Goal: Task Accomplishment & Management: Complete application form

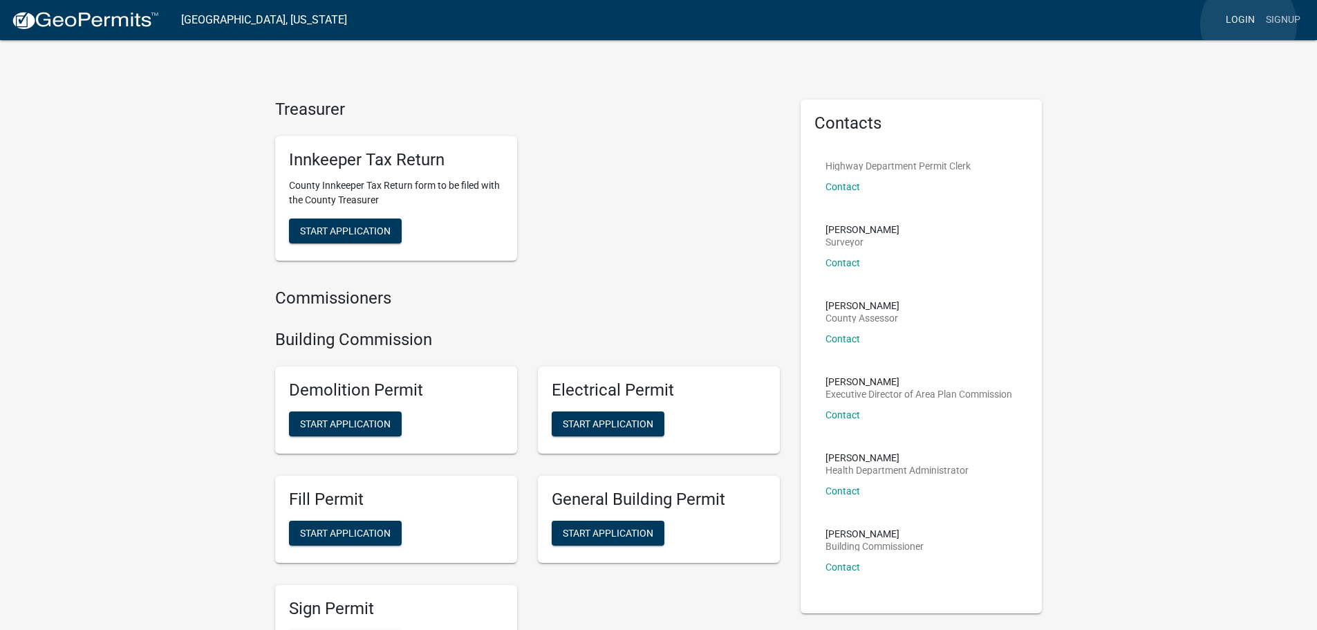
click at [1248, 24] on link "Login" at bounding box center [1240, 20] width 40 height 26
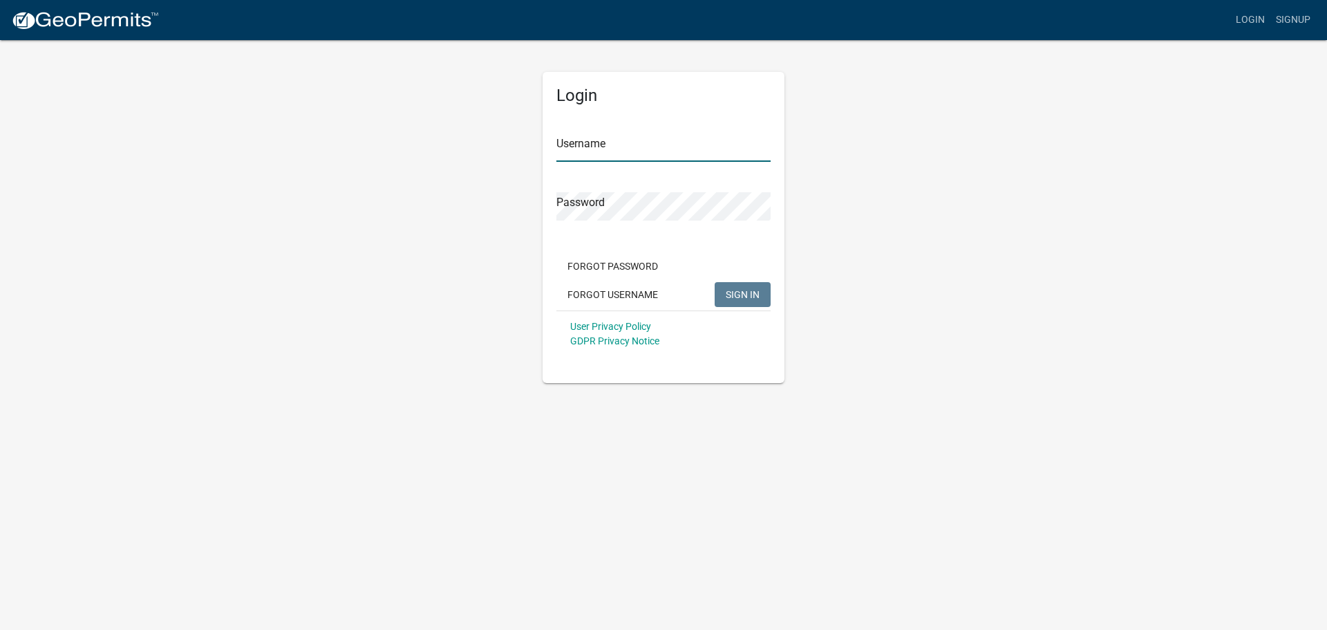
type input "GHC_HWLA"
click at [742, 301] on button "SIGN IN" at bounding box center [743, 294] width 56 height 25
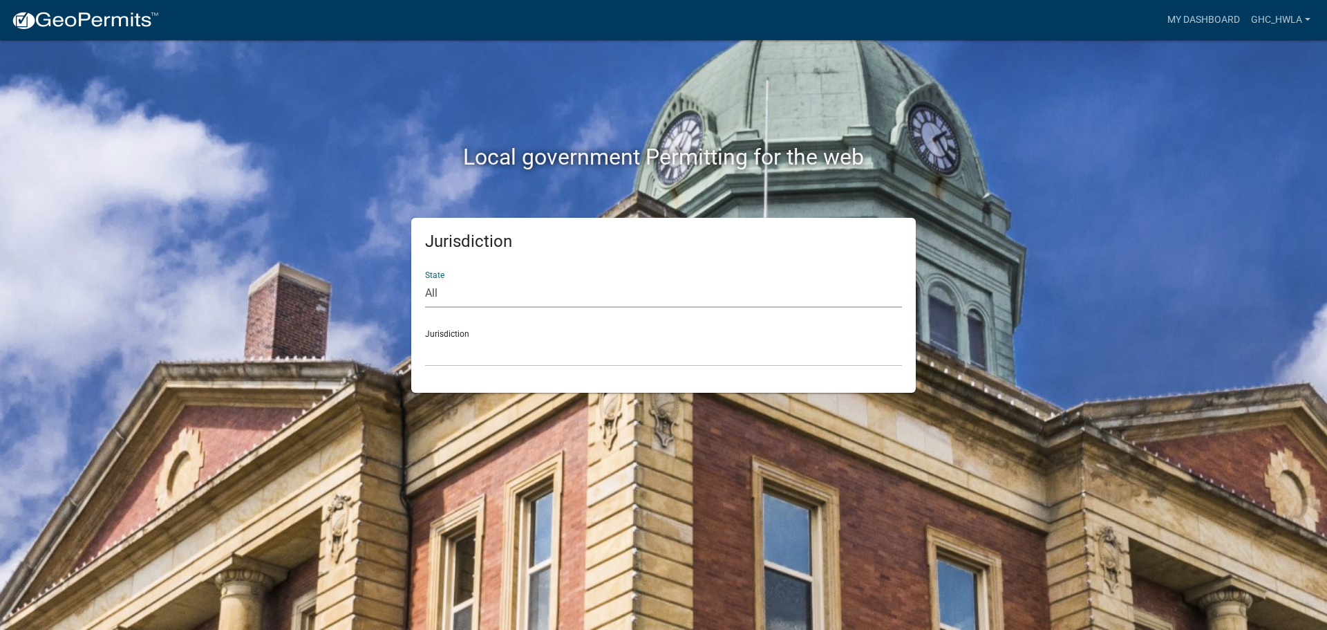
click at [466, 298] on select "All [US_STATE] [US_STATE] [US_STATE] [US_STATE] [US_STATE] [US_STATE] [US_STATE…" at bounding box center [663, 293] width 477 height 28
select select "[US_STATE]"
click at [425, 279] on select "All [US_STATE] [US_STATE] [US_STATE] [US_STATE] [US_STATE] [US_STATE] [US_STATE…" at bounding box center [663, 293] width 477 height 28
click at [475, 354] on select "City of [GEOGRAPHIC_DATA], [US_STATE] City of [GEOGRAPHIC_DATA], [US_STATE] Cit…" at bounding box center [663, 352] width 477 height 28
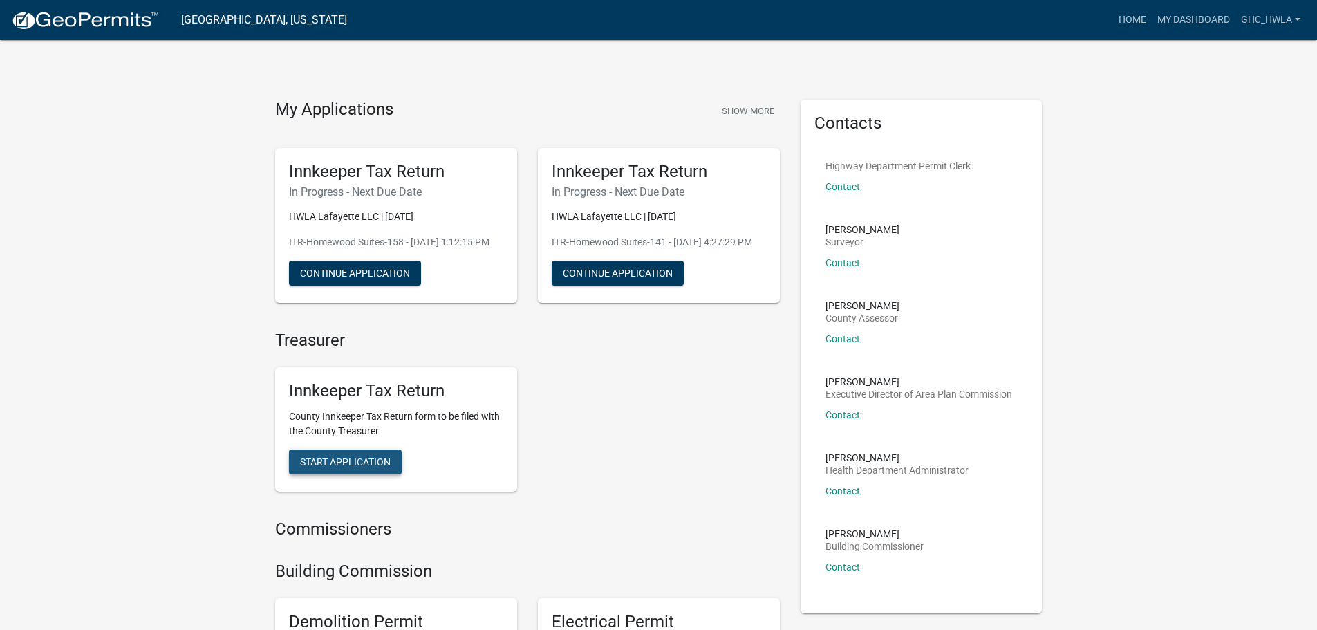
click at [338, 474] on button "Start Application" at bounding box center [345, 461] width 113 height 25
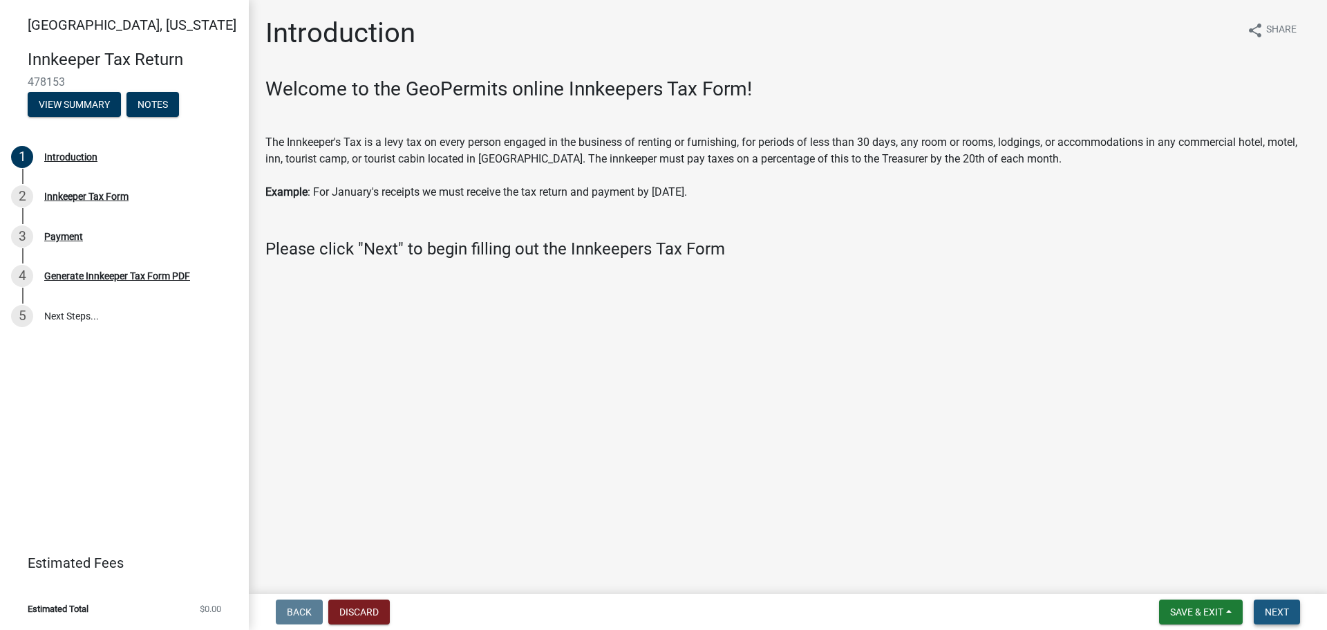
click at [1277, 609] on span "Next" at bounding box center [1277, 611] width 24 height 11
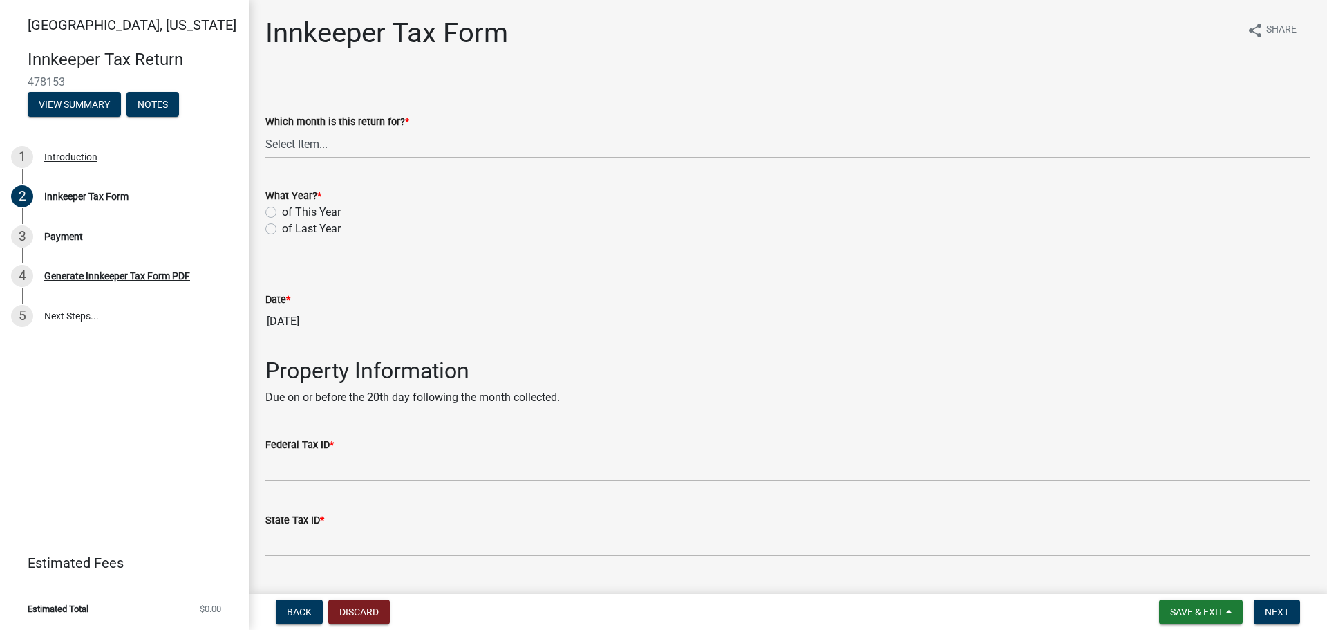
click at [325, 150] on select "Select Item... January February March April May June July August September Octo…" at bounding box center [787, 144] width 1045 height 28
click at [265, 130] on select "Select Item... January February March April May June July August September Octo…" at bounding box center [787, 144] width 1045 height 28
select select "3bfeeb76-798d-469b-ae14-5f6c2dc555fe"
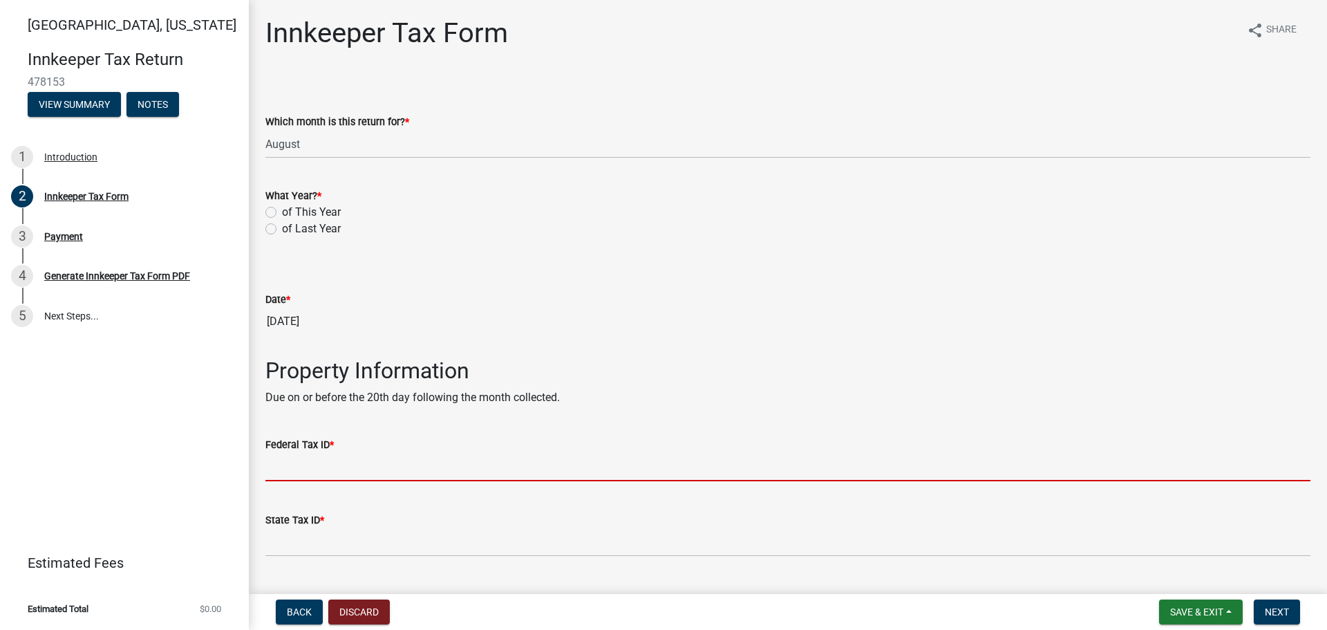
click at [363, 467] on input "Federal Tax ID *" at bounding box center [787, 467] width 1045 height 28
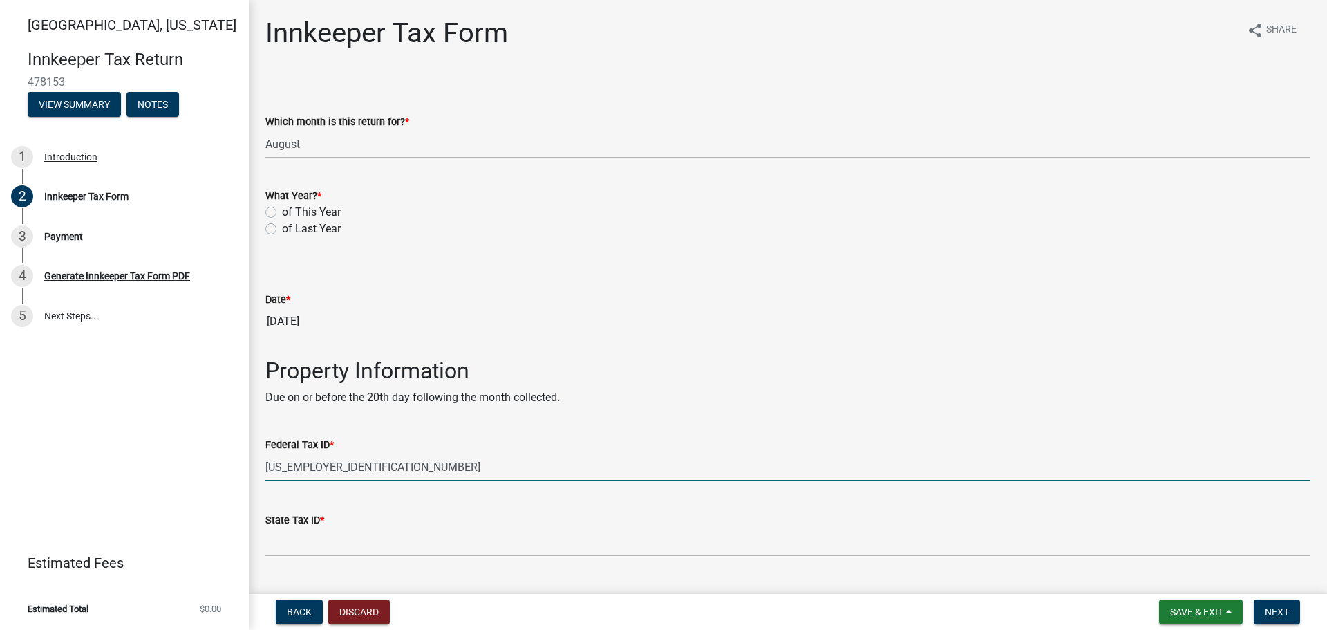
type input "[US_EMPLOYER_IDENTIFICATION_NUMBER]"
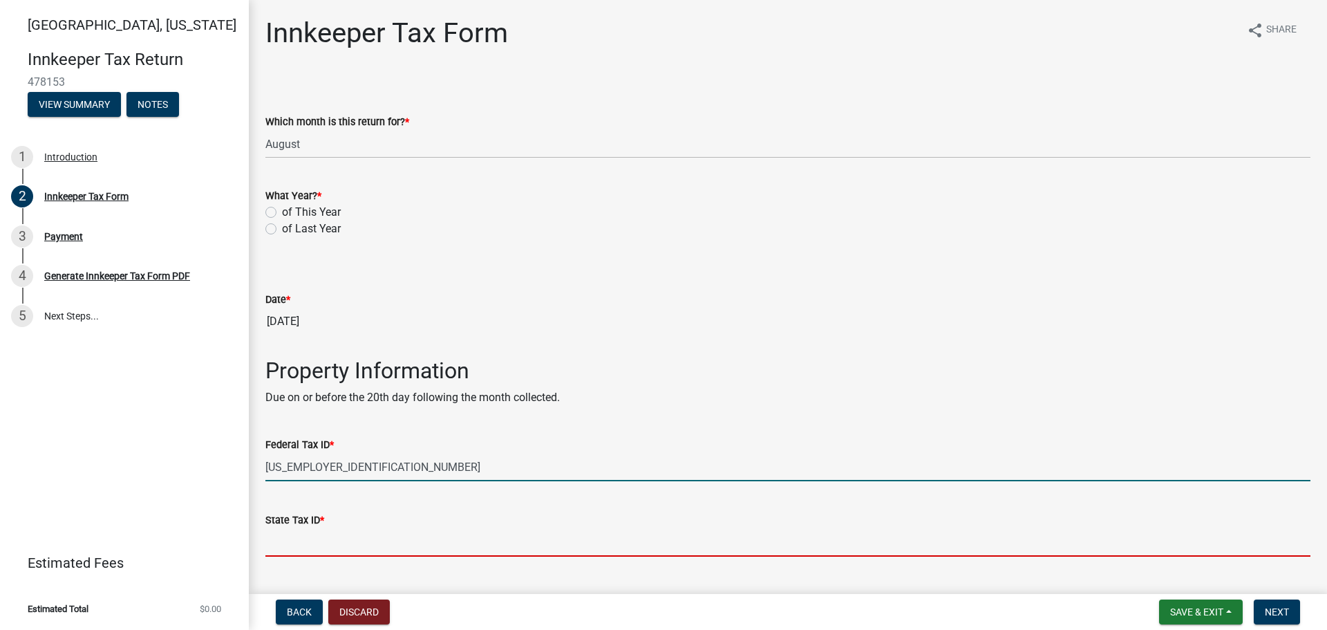
click at [341, 540] on input "State Tax ID *" at bounding box center [787, 542] width 1045 height 28
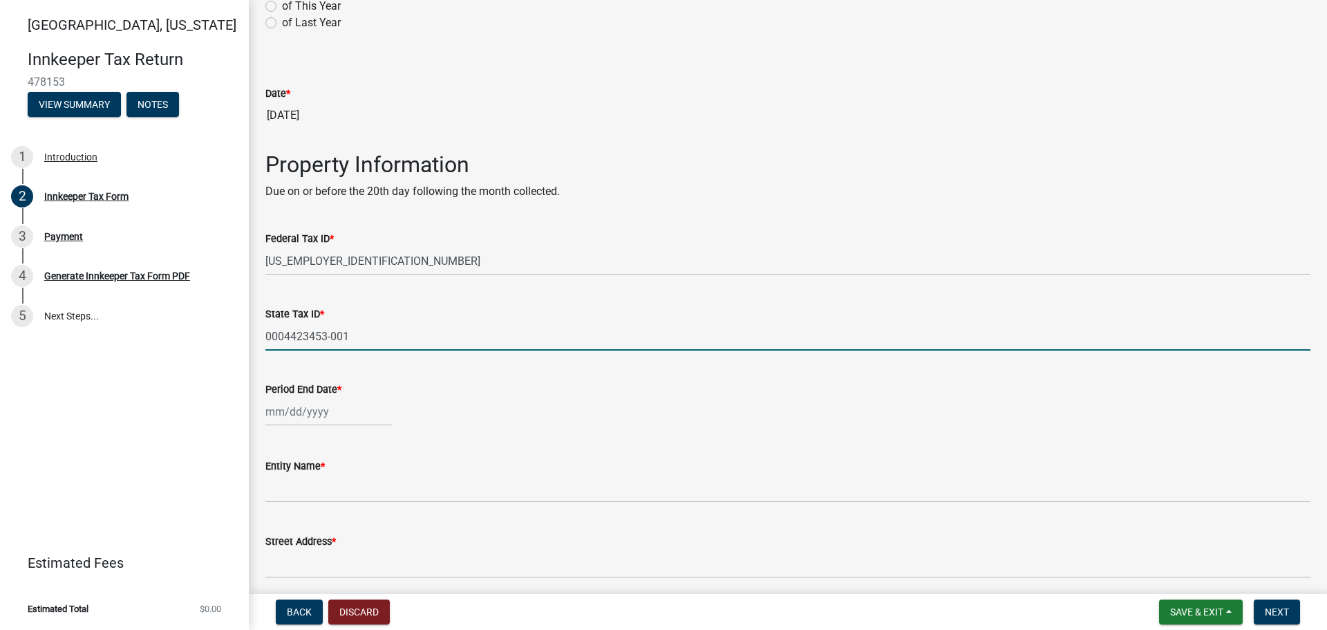
scroll to position [207, 0]
type input "0004423453-001"
select select "9"
select select "2025"
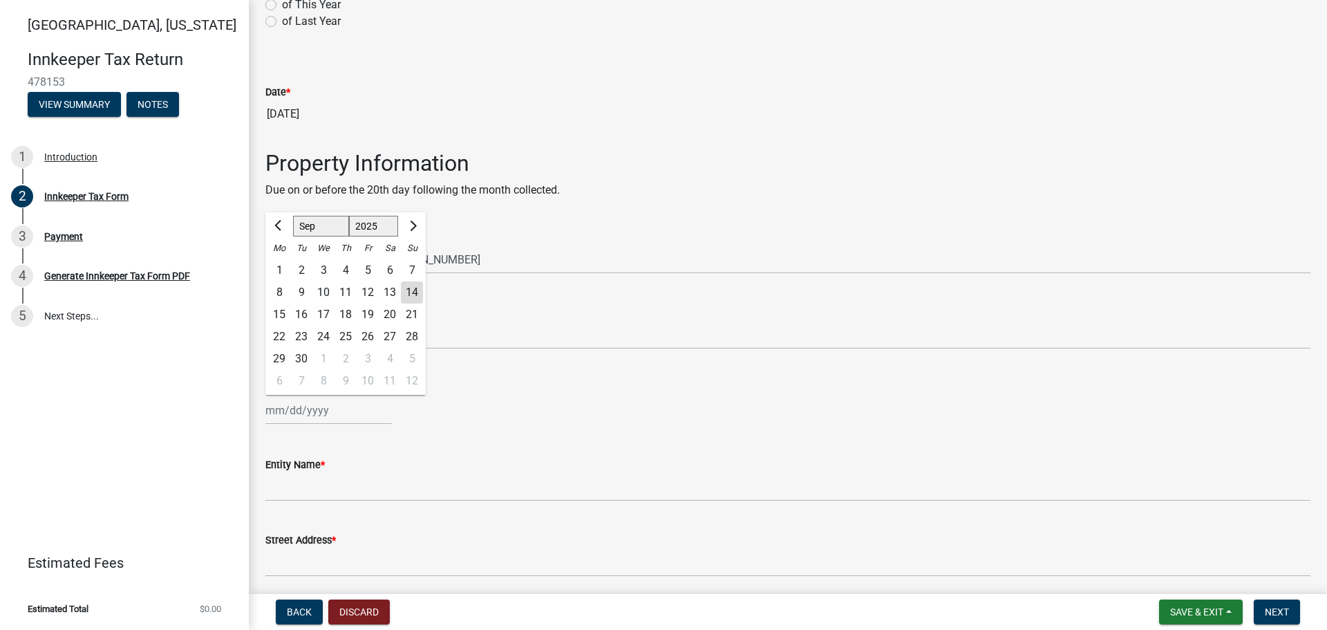
click at [270, 405] on div "[PERSON_NAME] Feb Mar Apr [PERSON_NAME][DATE] Oct Nov [DATE] 1526 1527 1528 152…" at bounding box center [328, 410] width 126 height 28
click at [274, 227] on button "Previous month" at bounding box center [279, 226] width 17 height 22
select select "8"
click at [411, 356] on div "31" at bounding box center [412, 359] width 22 height 22
type input "[DATE]"
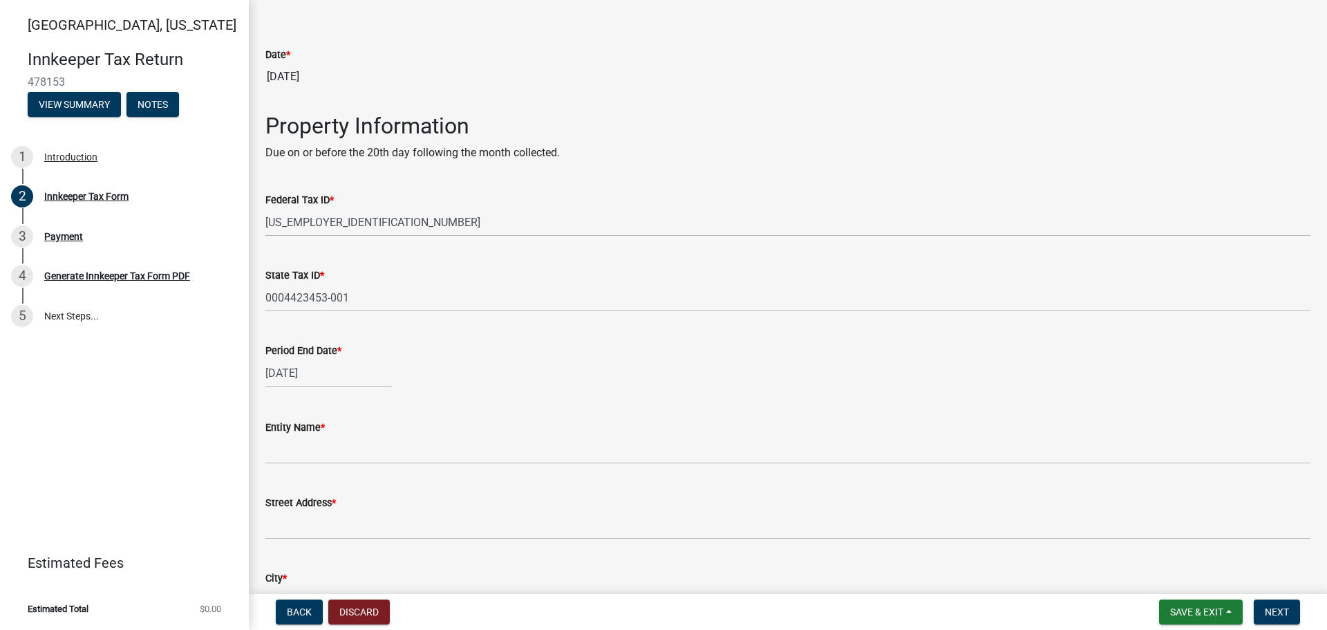
scroll to position [276, 0]
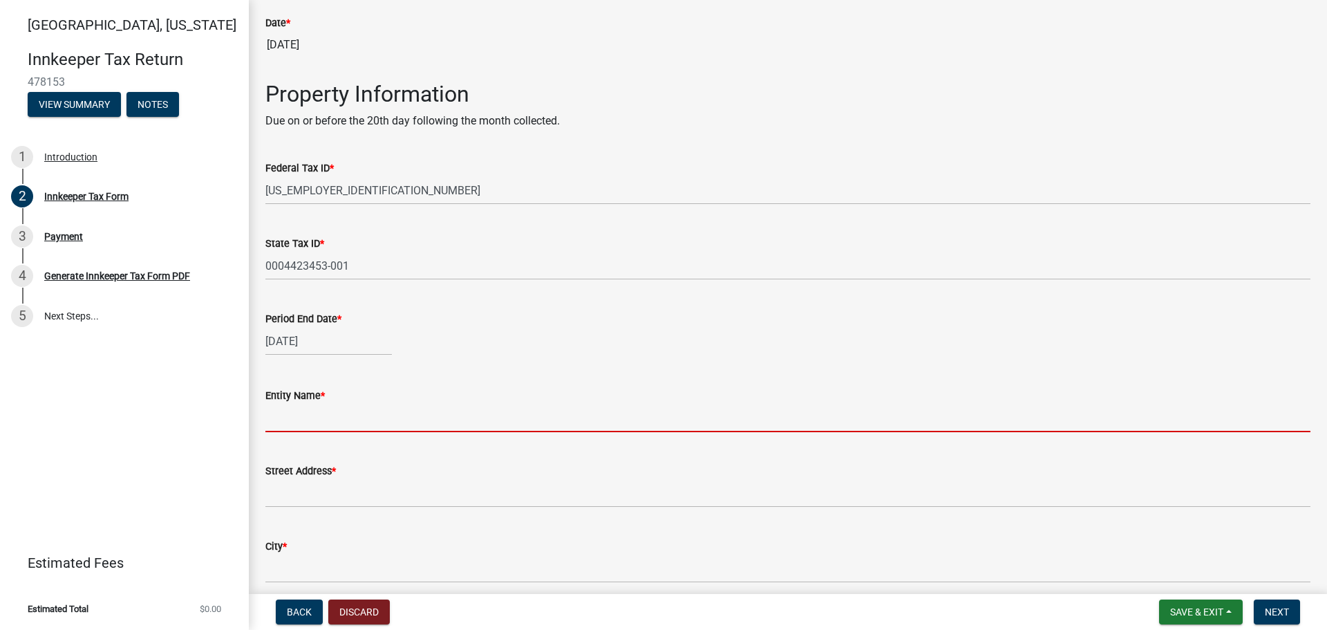
click at [293, 415] on input "Entity Name *" at bounding box center [787, 418] width 1045 height 28
type input "HWLA Lafayette LLC"
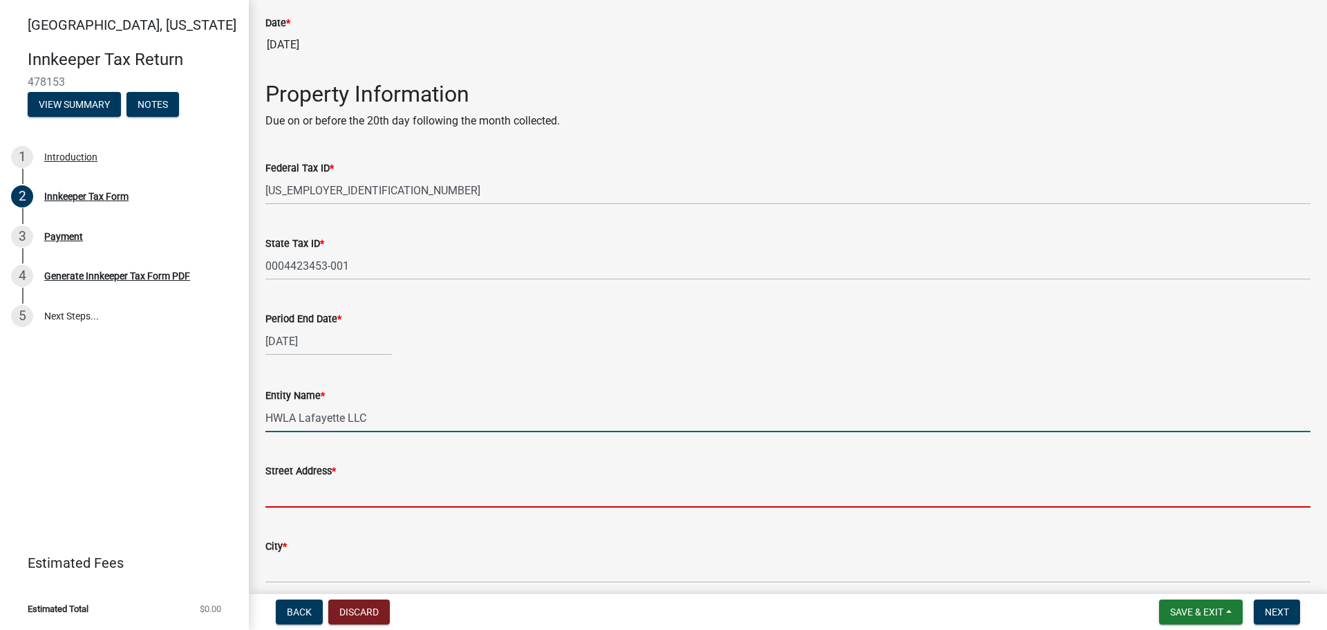
click at [318, 497] on input "Street Address *" at bounding box center [787, 493] width 1045 height 28
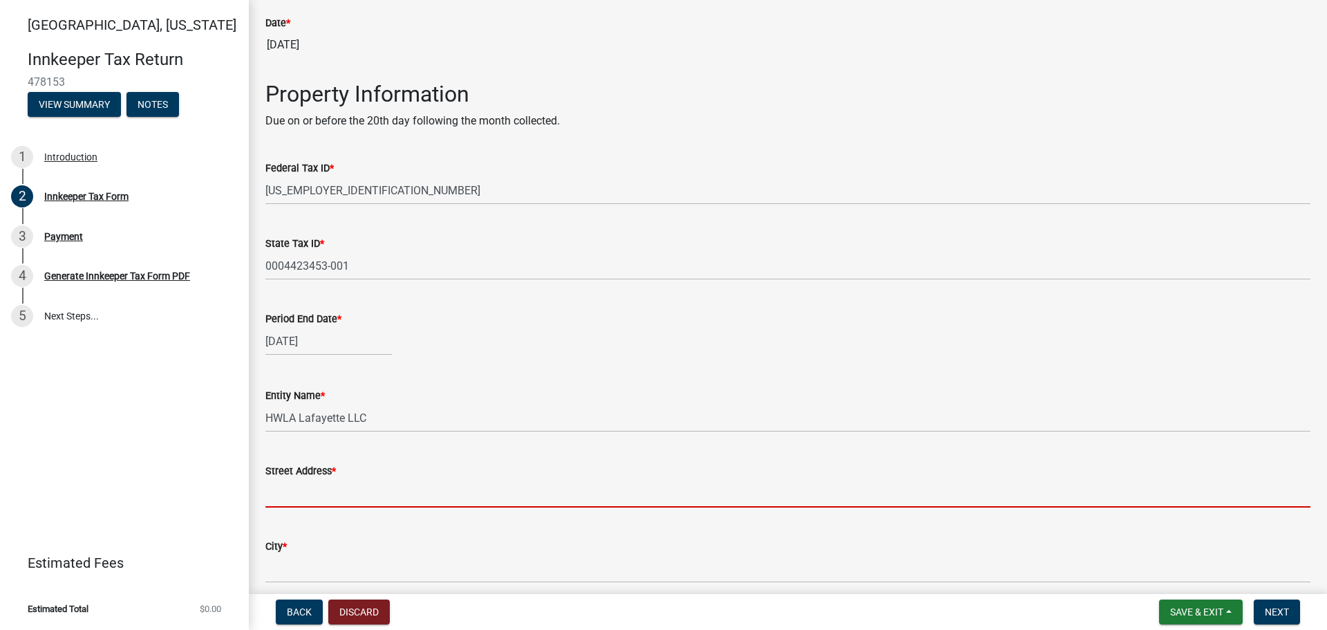
type input "[STREET_ADDRESS]"
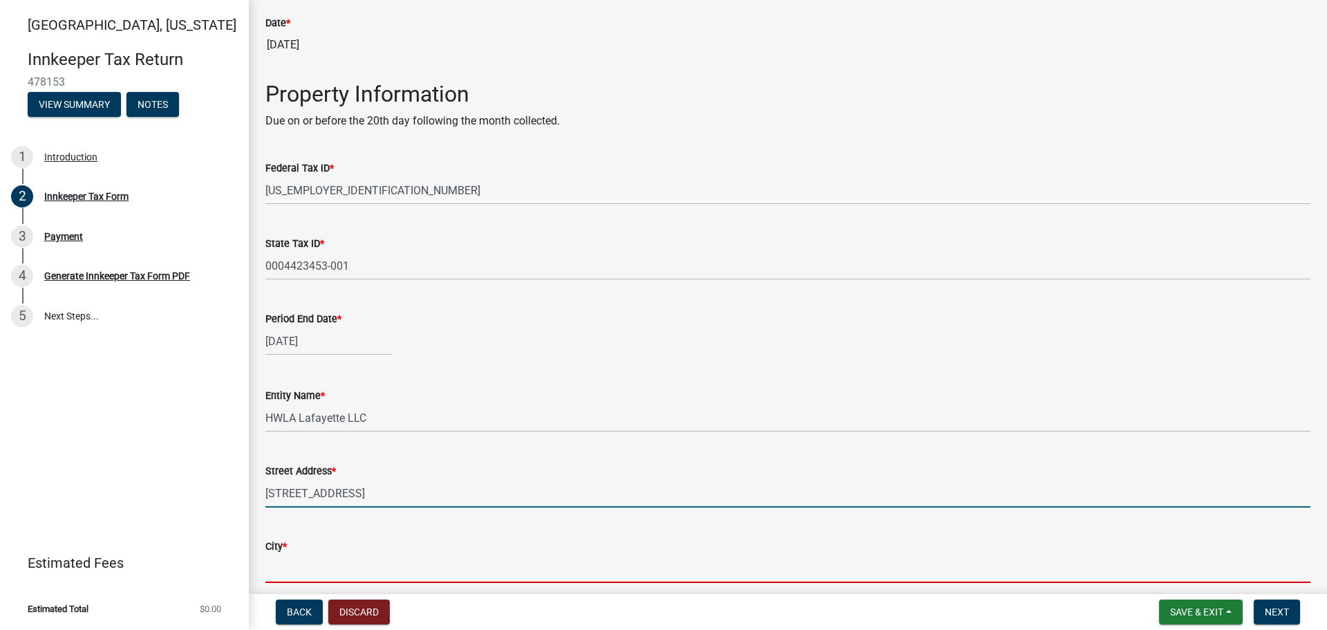
type input "[GEOGRAPHIC_DATA]"
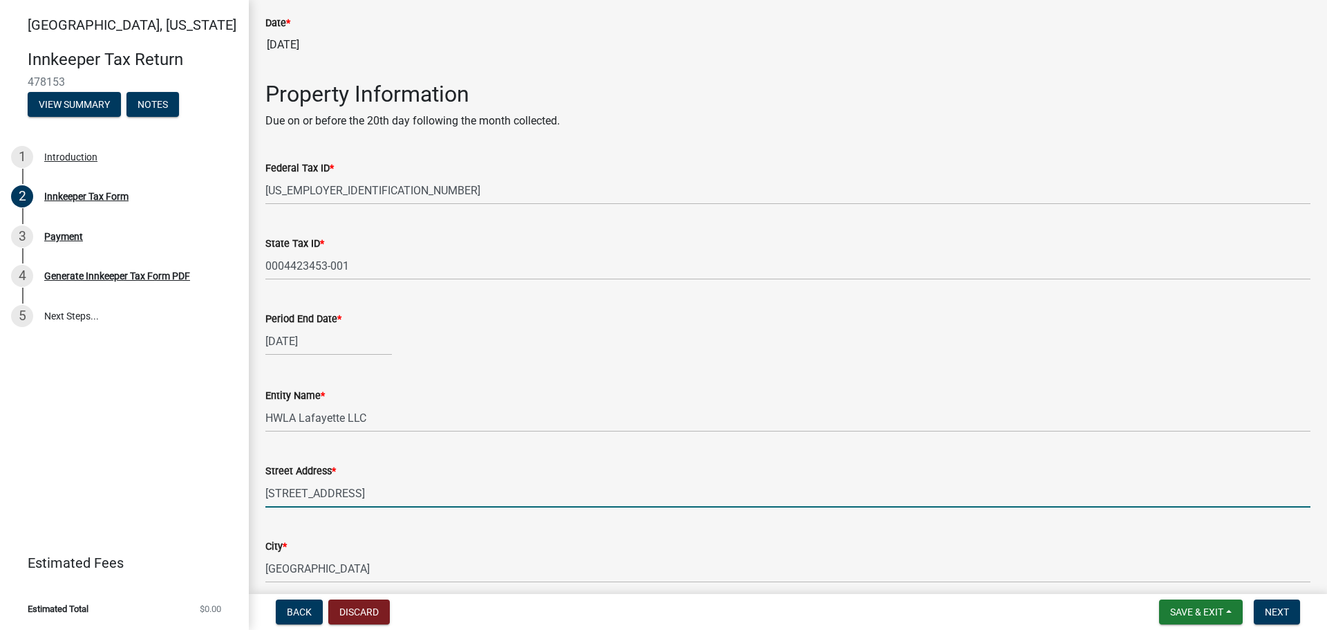
type input "[US_STATE]"
type input "46241"
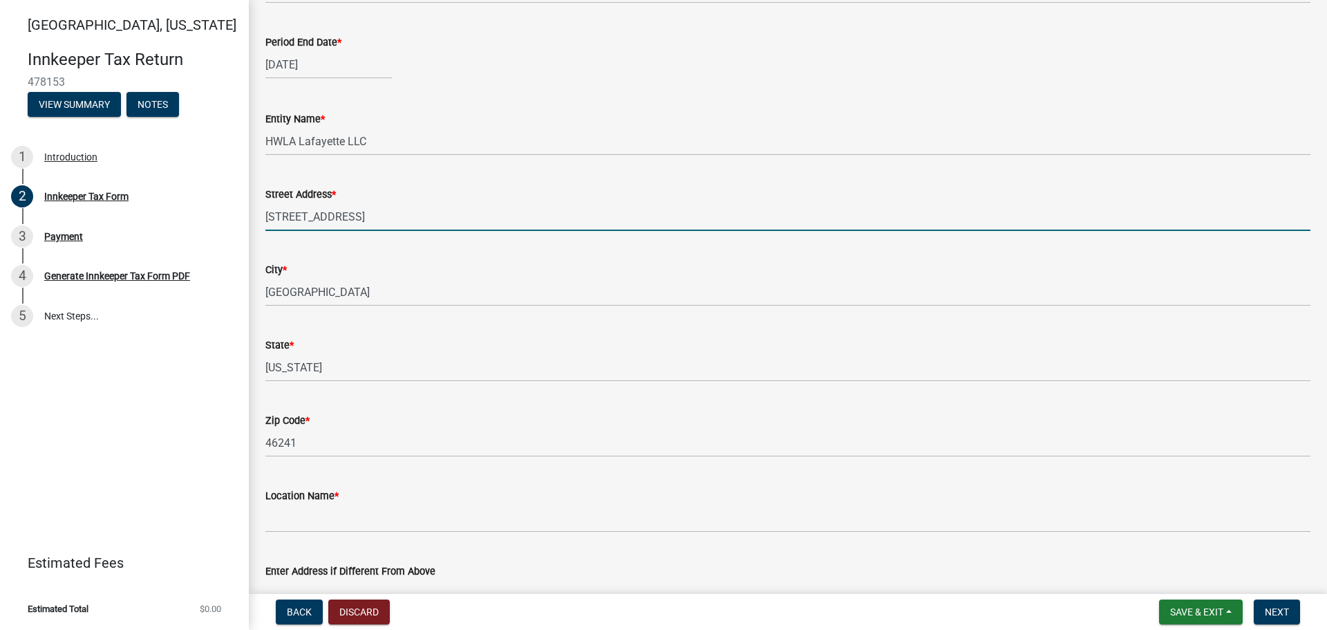
scroll to position [622, 0]
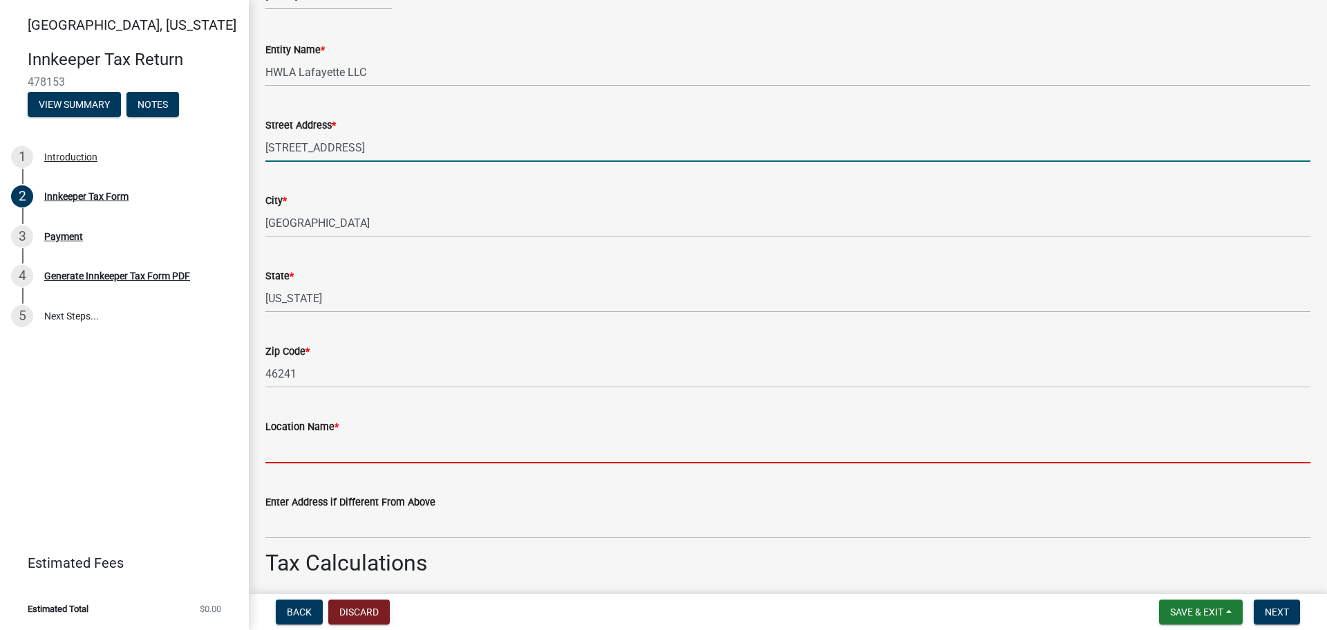
click at [298, 440] on input "Location Name *" at bounding box center [787, 449] width 1045 height 28
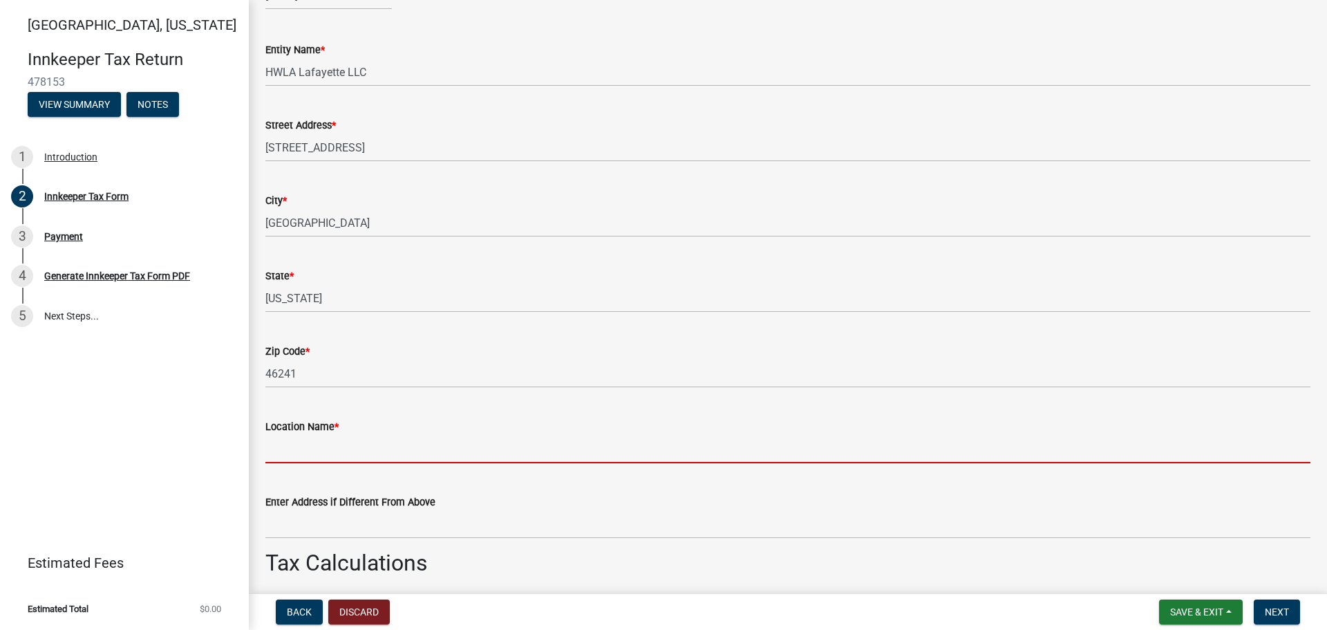
type input "Homewood Suites"
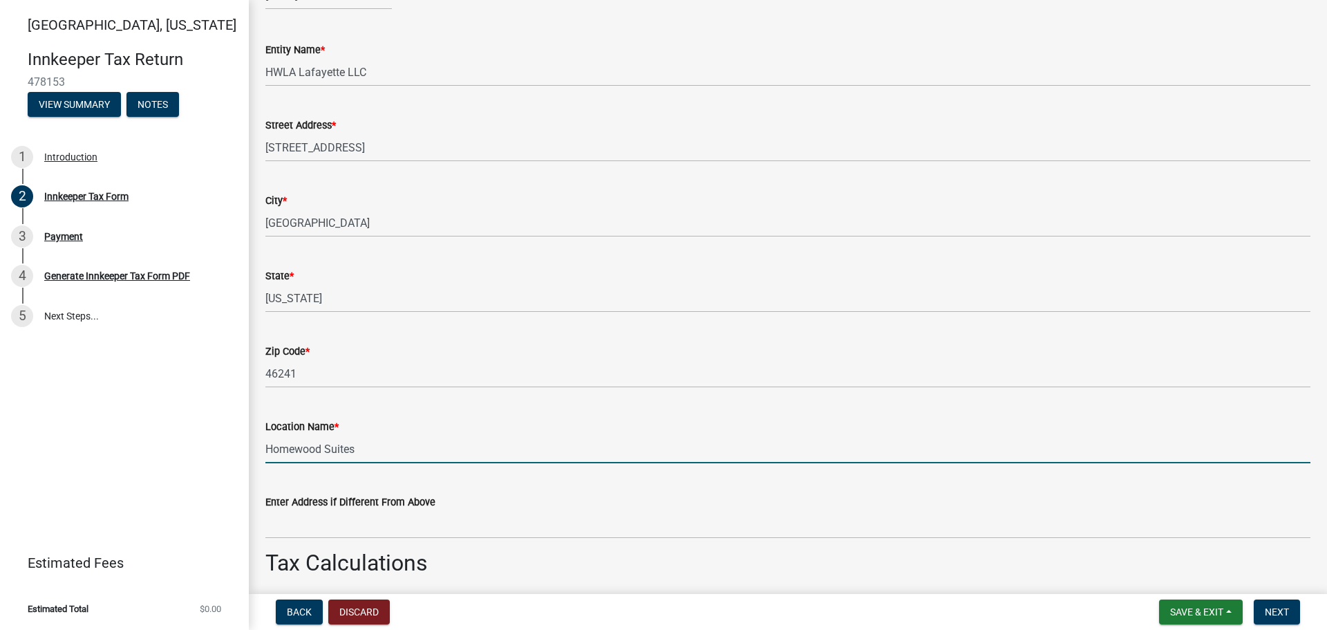
scroll to position [691, 0]
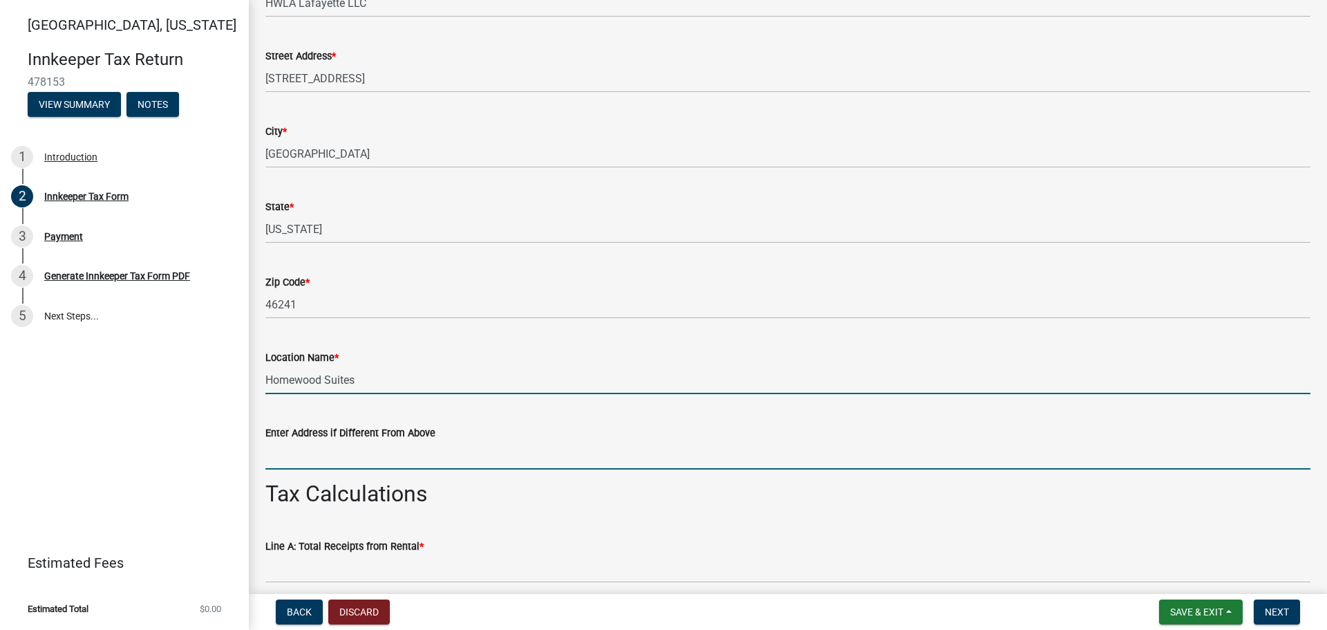
click at [301, 460] on input "Enter Address if Different From Above" at bounding box center [787, 455] width 1045 height 28
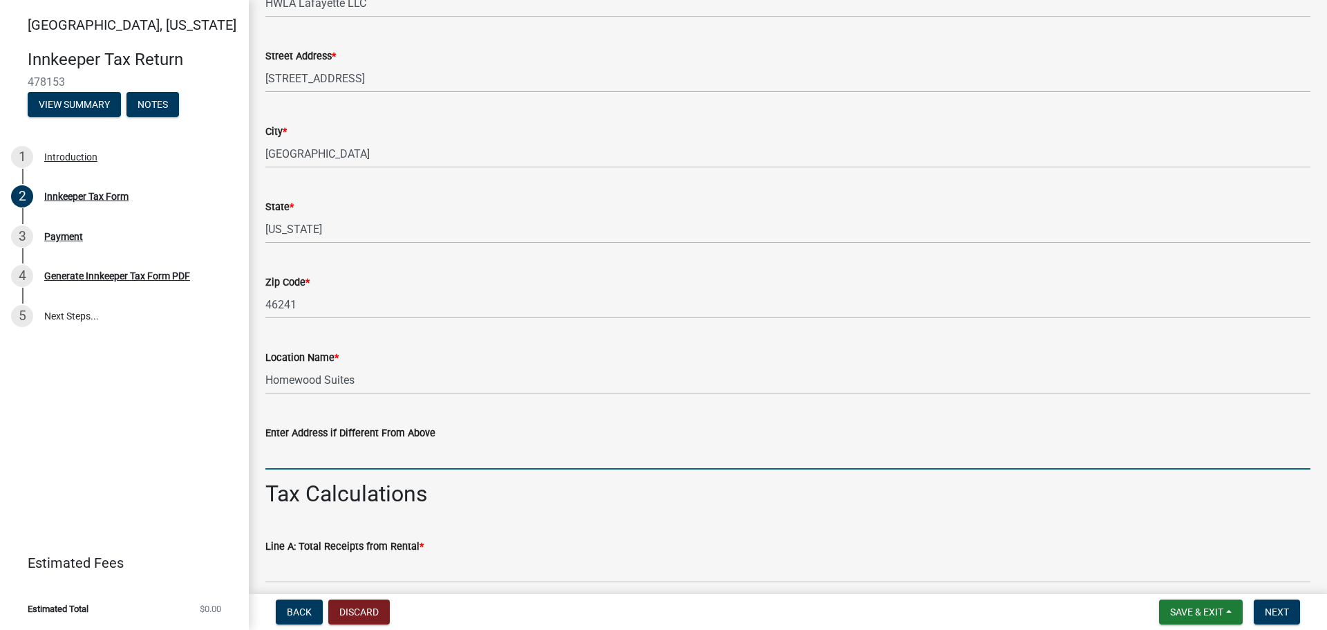
type input "[STREET_ADDRESS]"
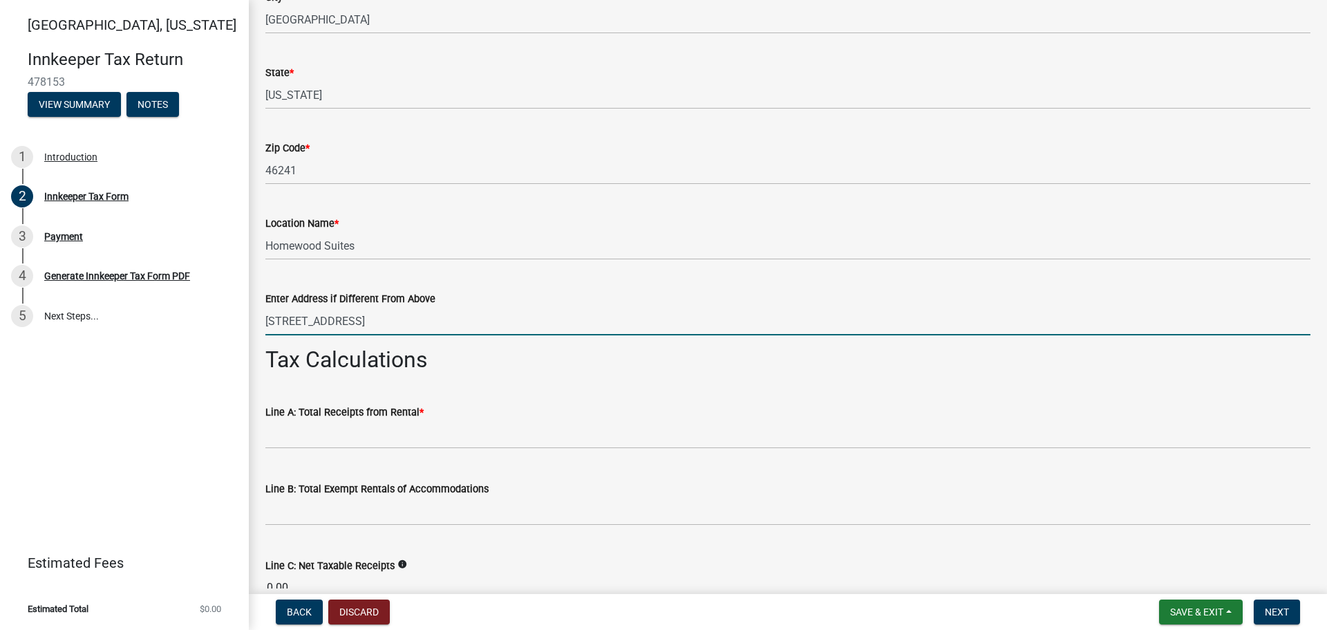
scroll to position [829, 0]
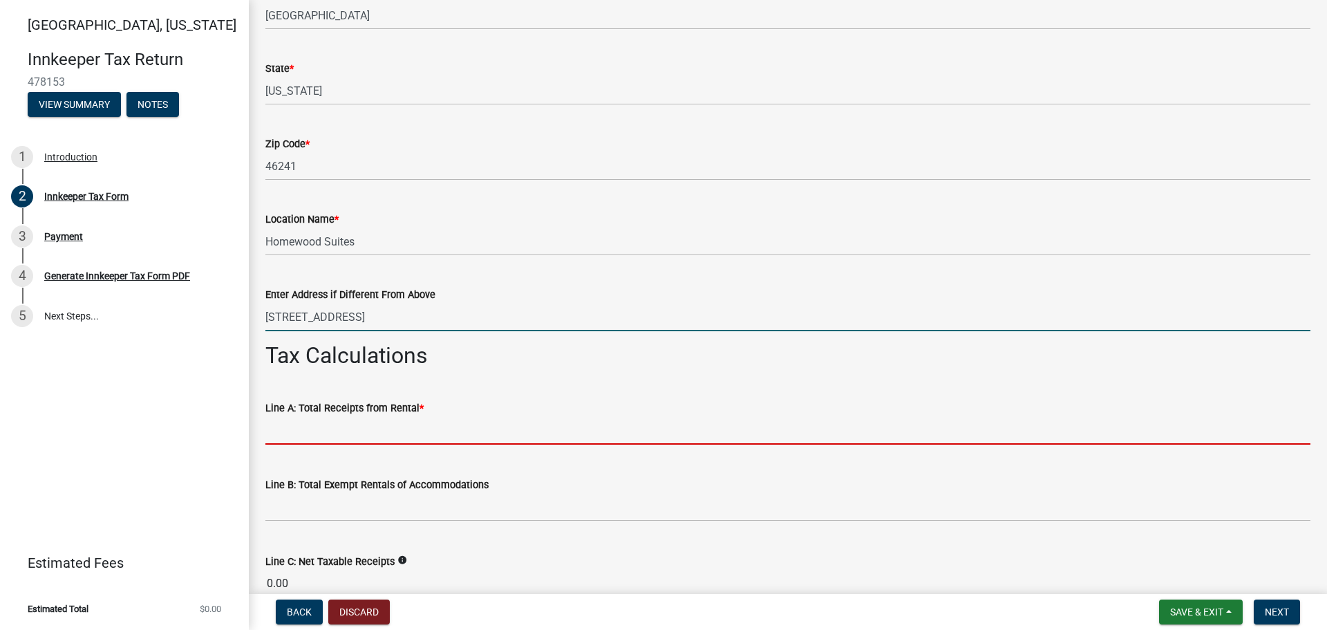
click at [298, 433] on input "text" at bounding box center [787, 430] width 1045 height 28
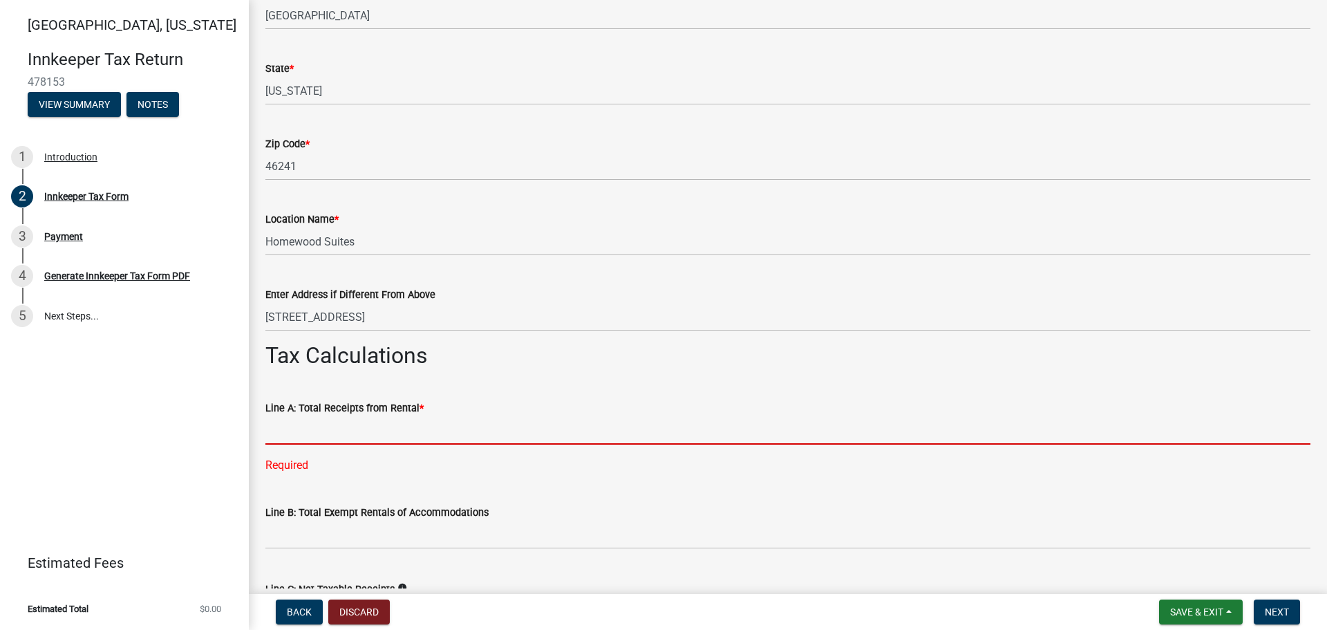
click at [314, 419] on input "text" at bounding box center [787, 430] width 1045 height 28
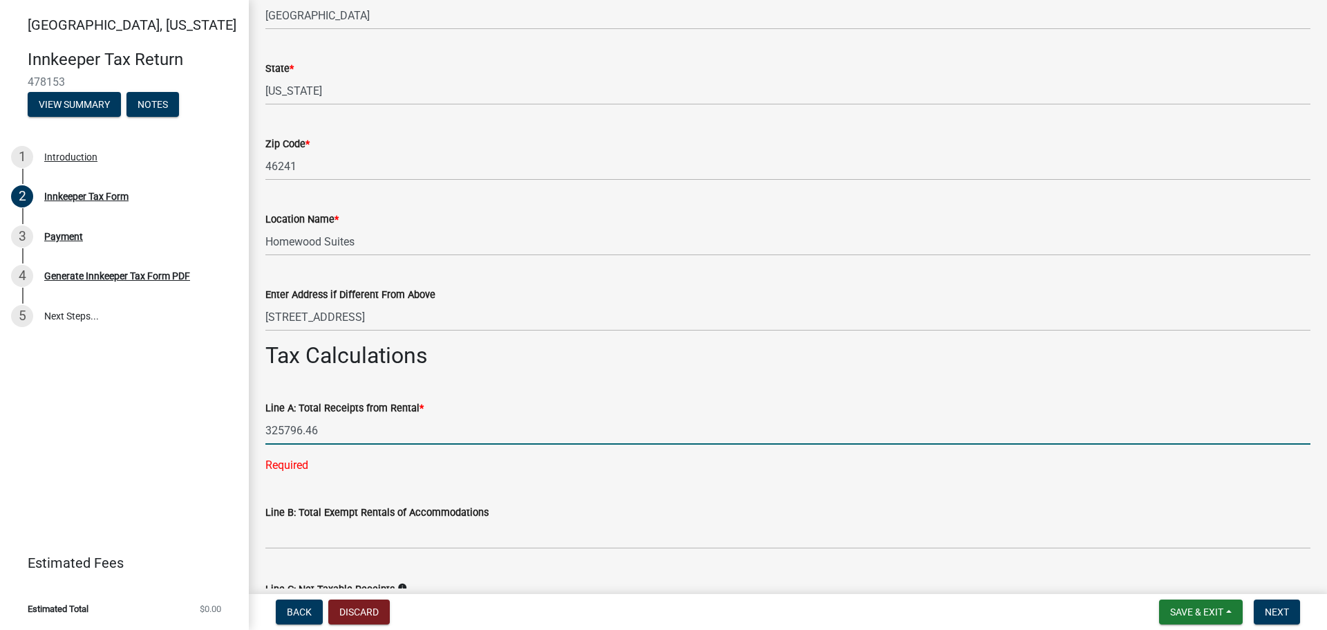
type input "325796.46"
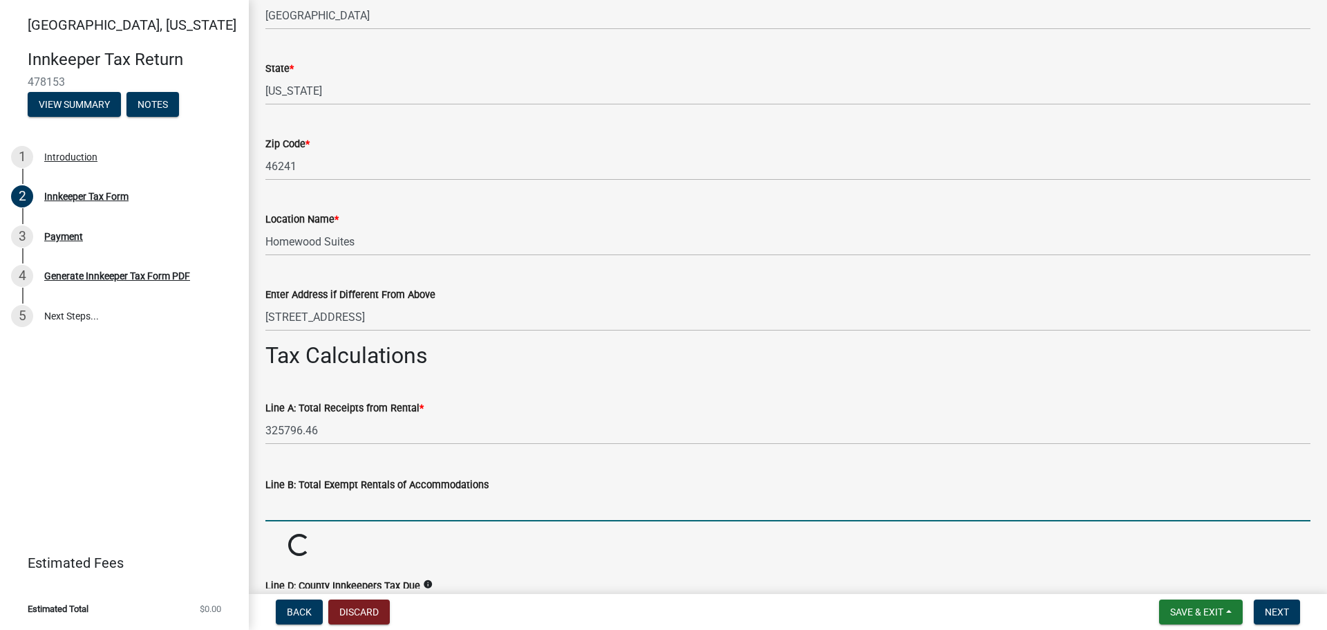
click at [321, 538] on wm-data-entity-input-list "Which month is this return for? * Select Item... January February March April M…" at bounding box center [787, 548] width 1045 height 2601
click at [819, 519] on input "-85861.14" at bounding box center [787, 507] width 1045 height 28
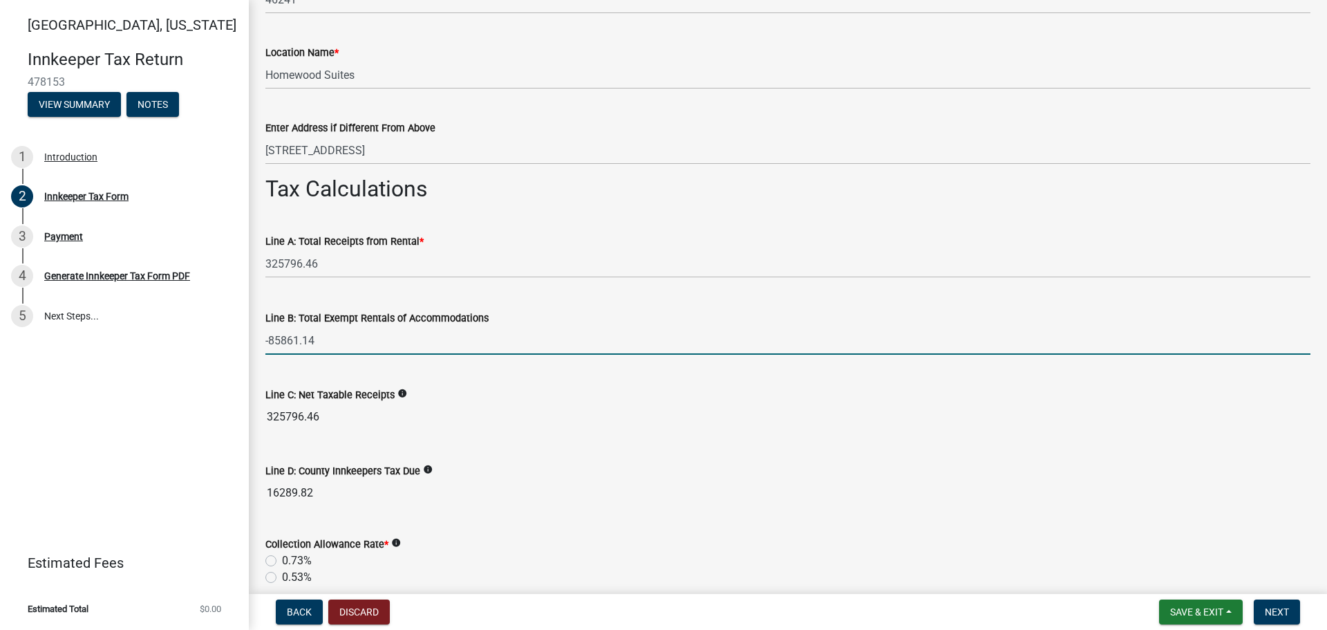
scroll to position [1037, 0]
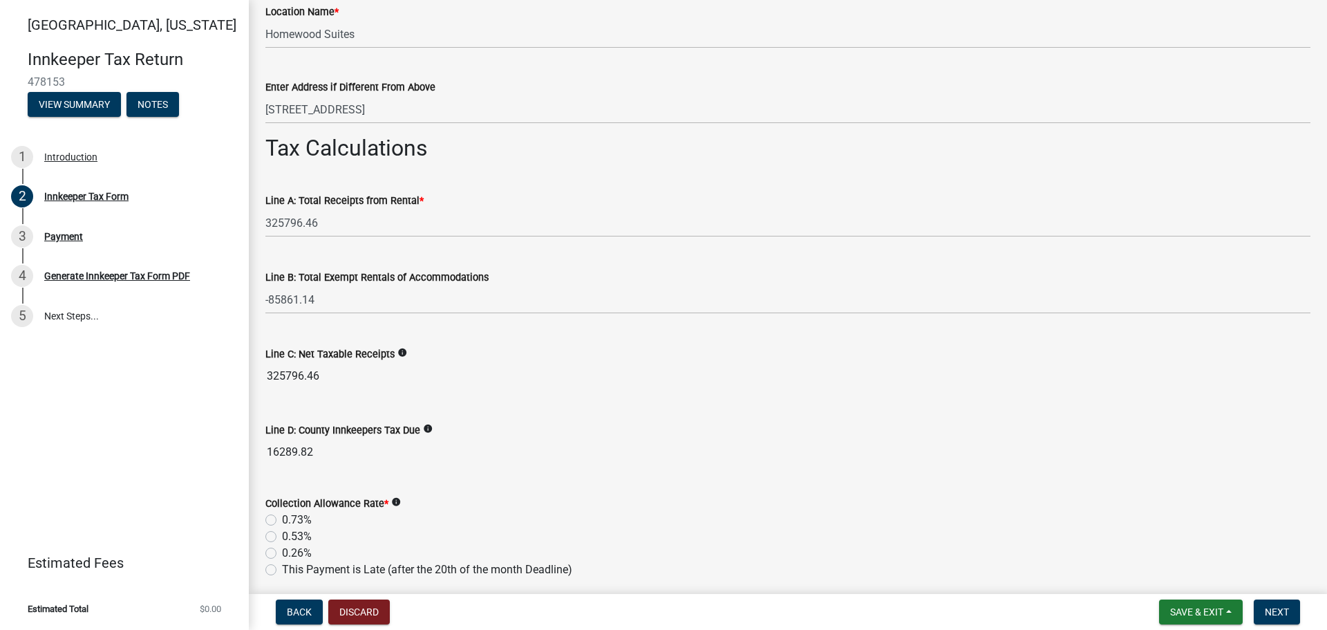
click at [366, 350] on label "Line C: Net Taxable Receipts" at bounding box center [329, 355] width 129 height 10
click at [366, 362] on input "325796.46" at bounding box center [787, 376] width 1045 height 28
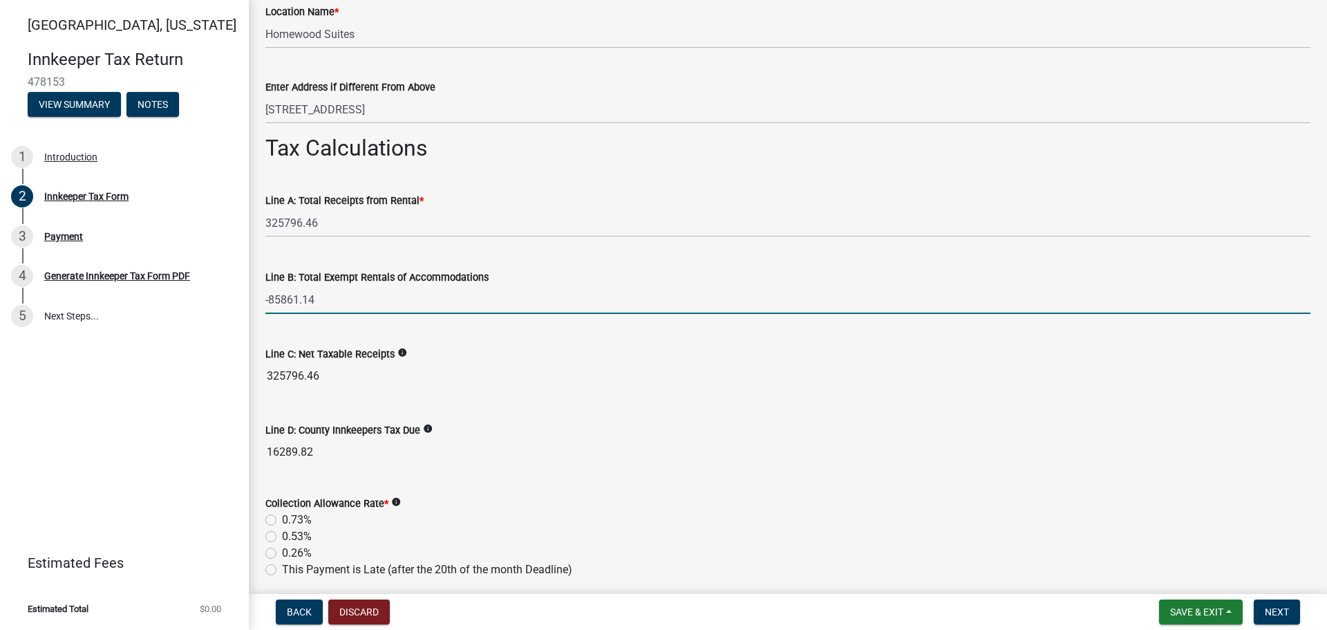
click at [267, 303] on input "-85861.14" at bounding box center [787, 299] width 1045 height 28
type input "85861.14"
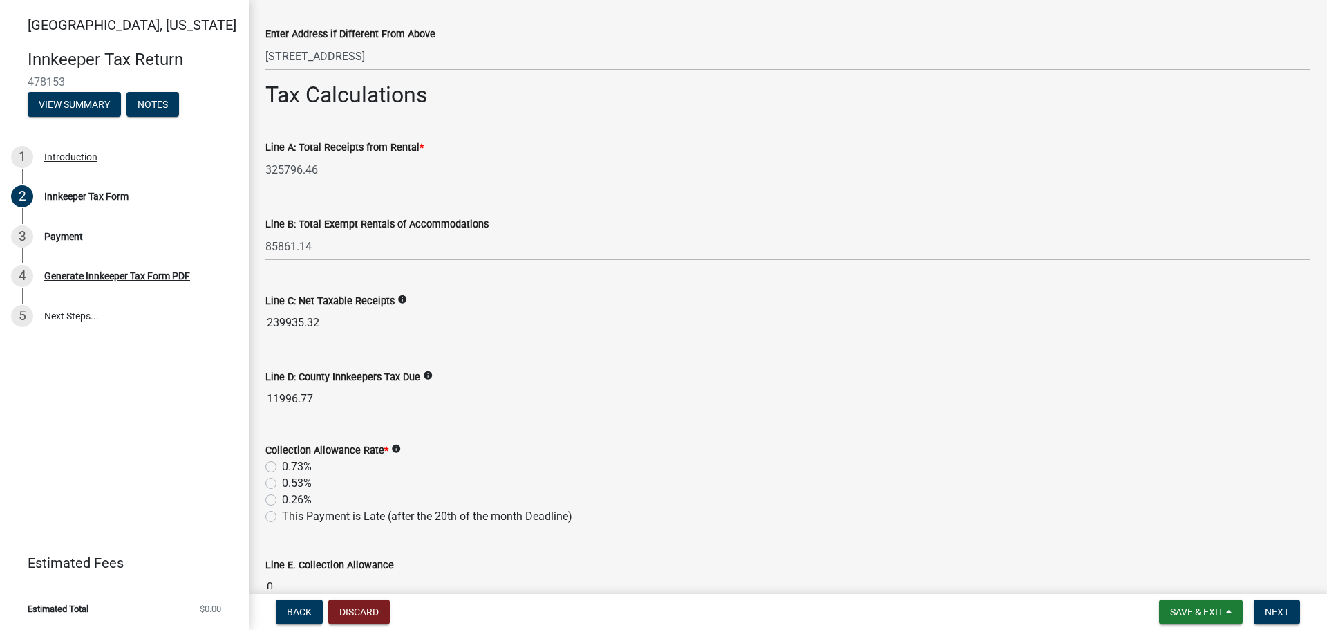
scroll to position [1175, 0]
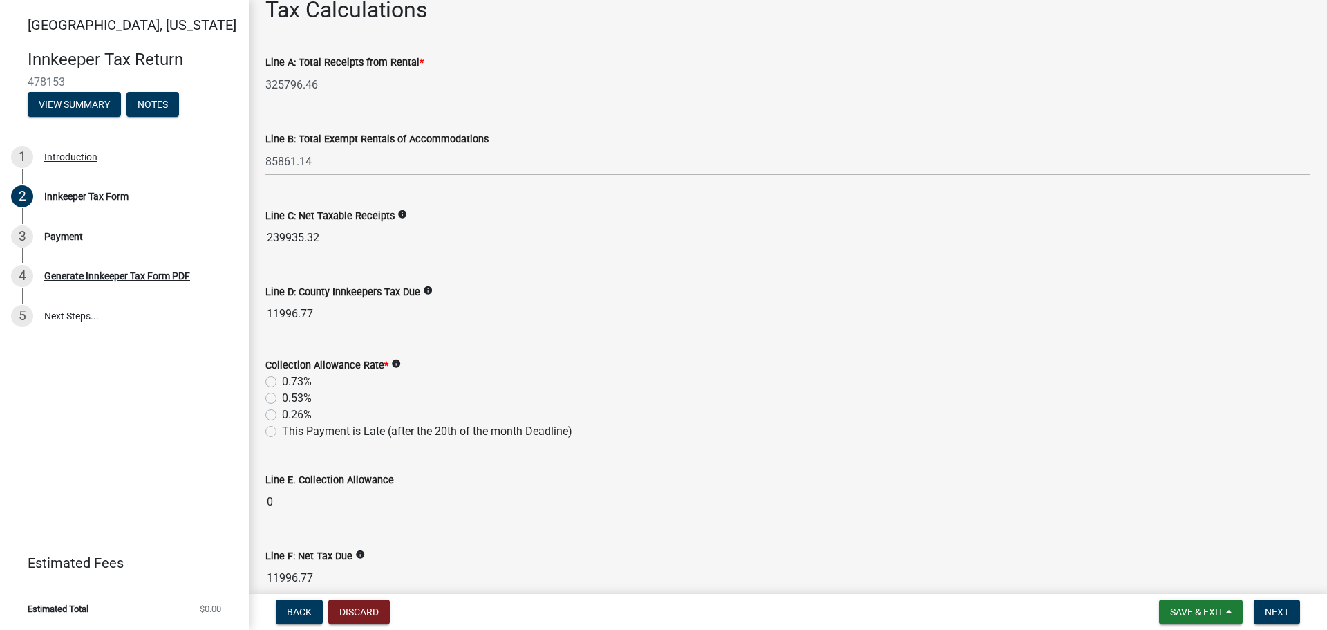
click at [282, 399] on label "0.53%" at bounding box center [297, 398] width 30 height 17
click at [282, 399] on input "0.53%" at bounding box center [286, 394] width 9 height 9
radio input "true"
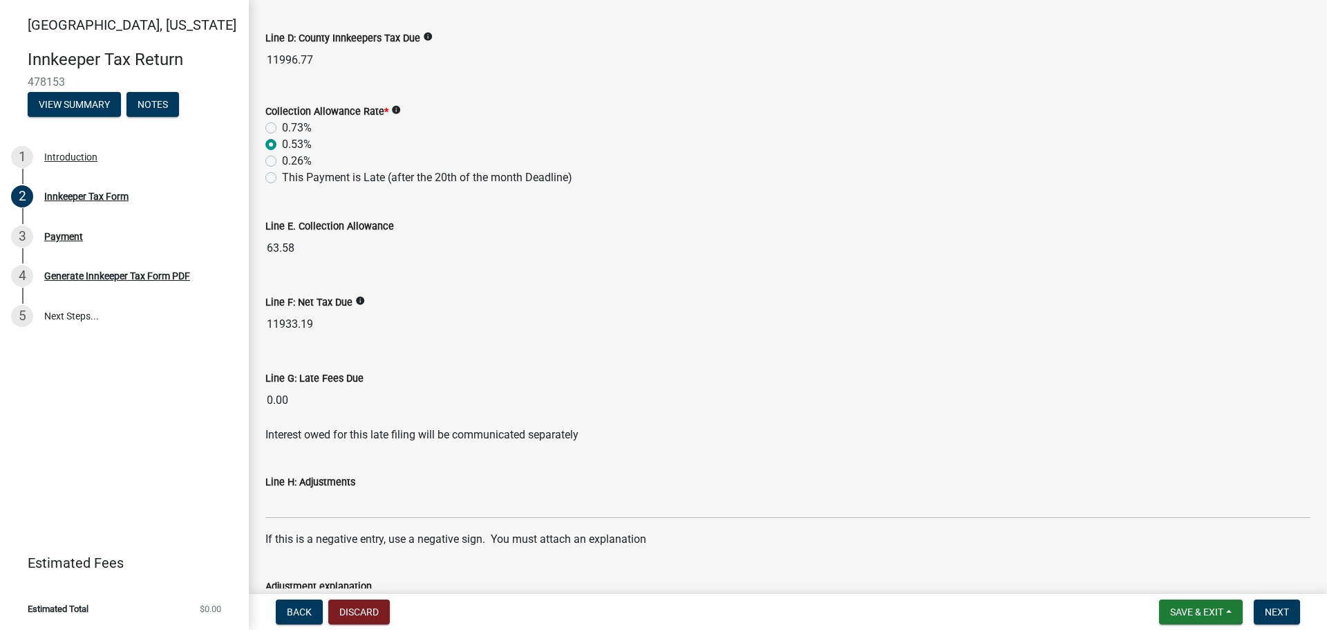
scroll to position [1451, 0]
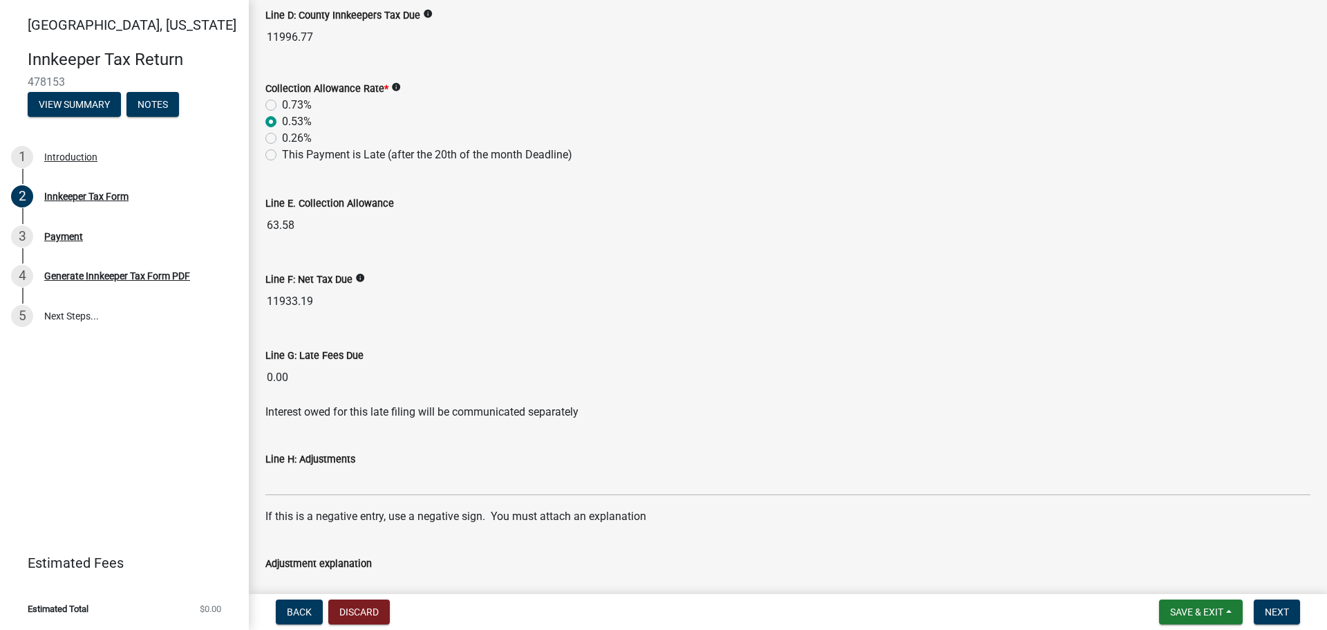
click at [416, 334] on div "Line G: Late Fees Due 0.00" at bounding box center [787, 360] width 1045 height 64
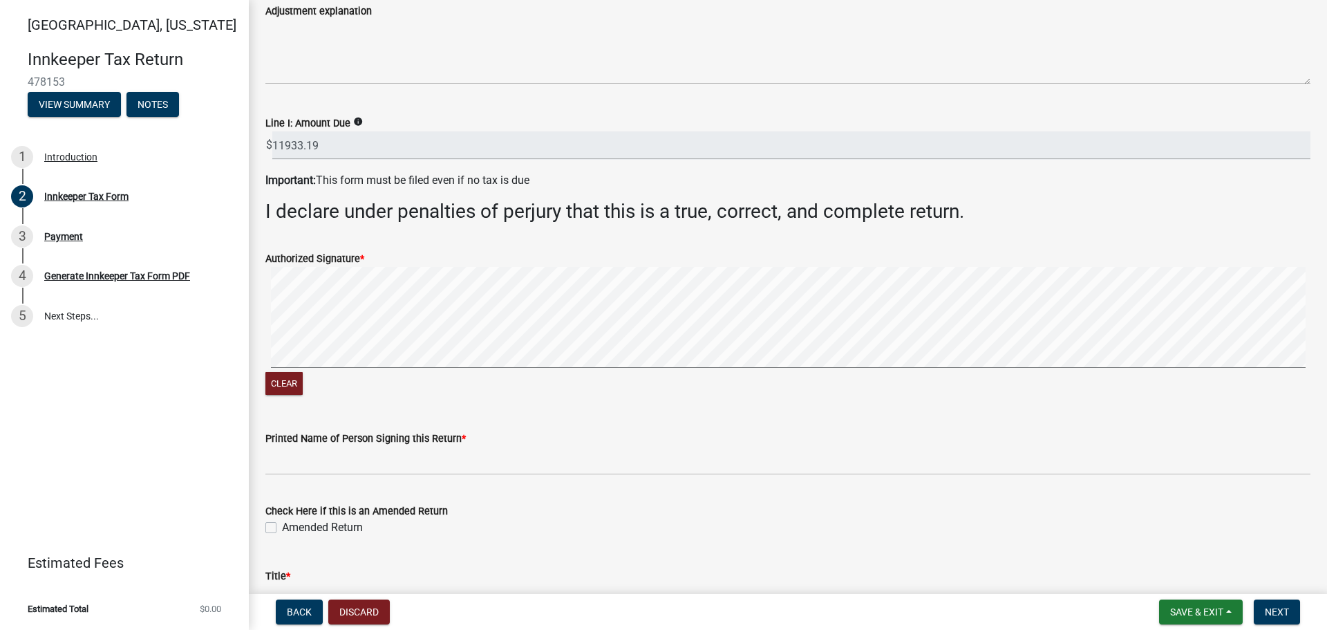
scroll to position [2196, 0]
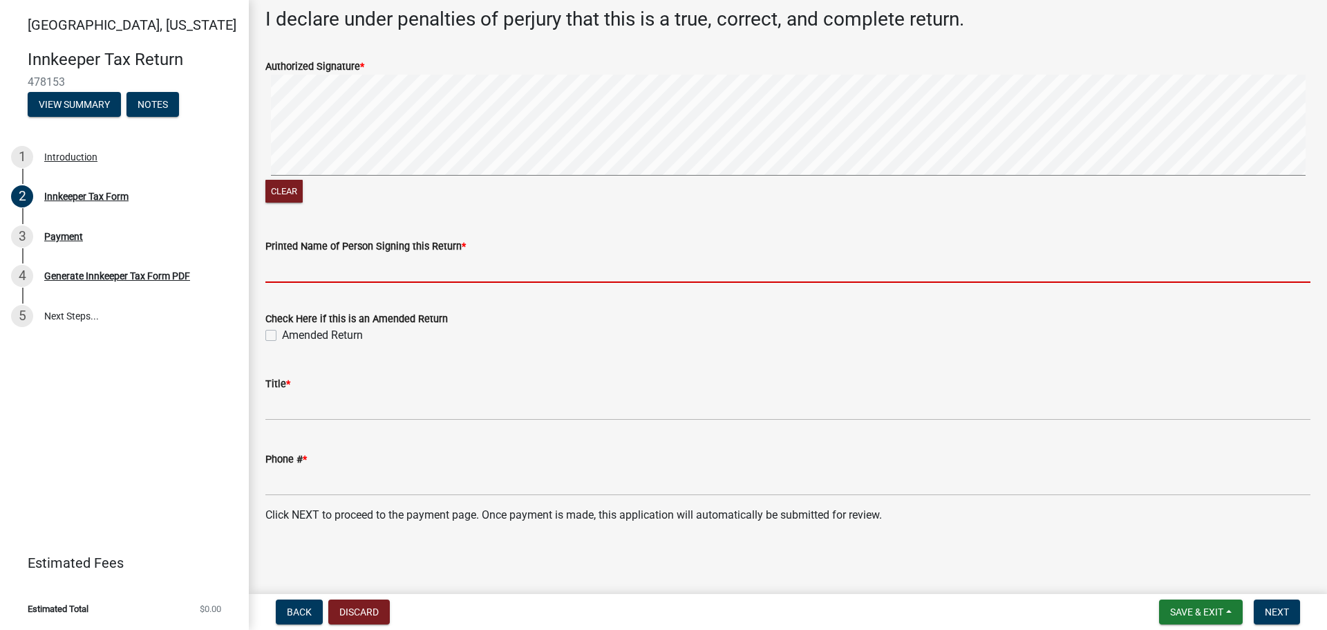
click at [275, 278] on input "Printed Name of Person Signing this Return *" at bounding box center [787, 268] width 1045 height 28
type input "C"
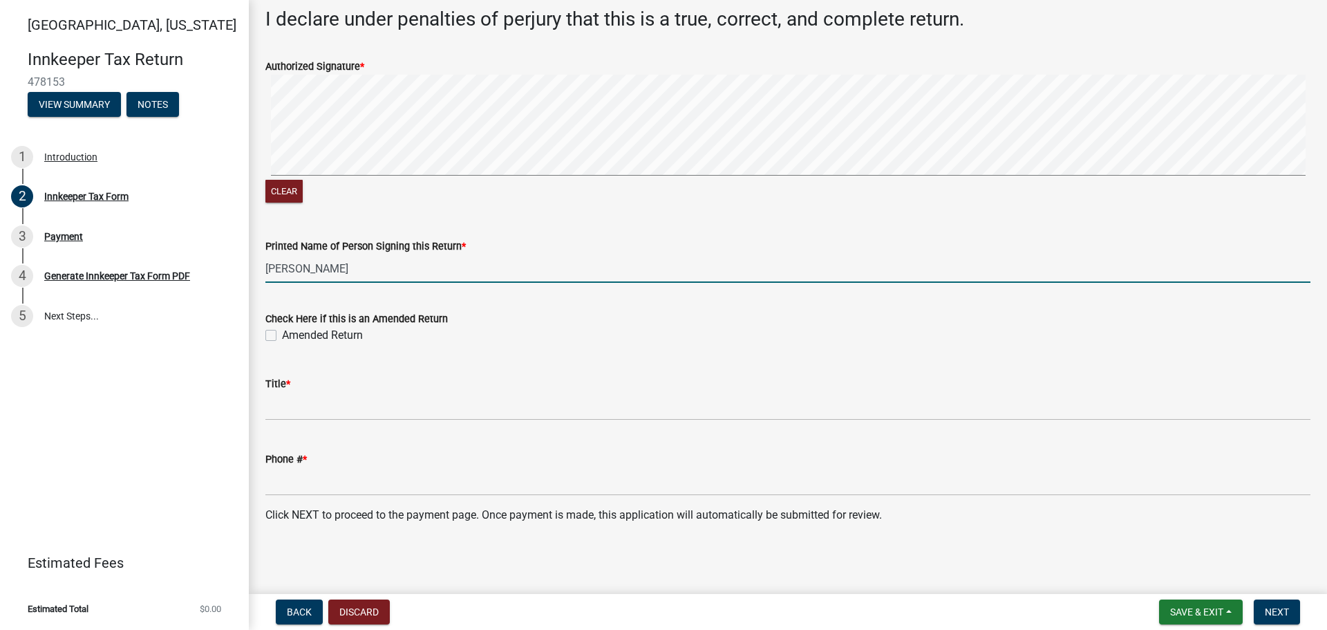
type input "[PERSON_NAME]"
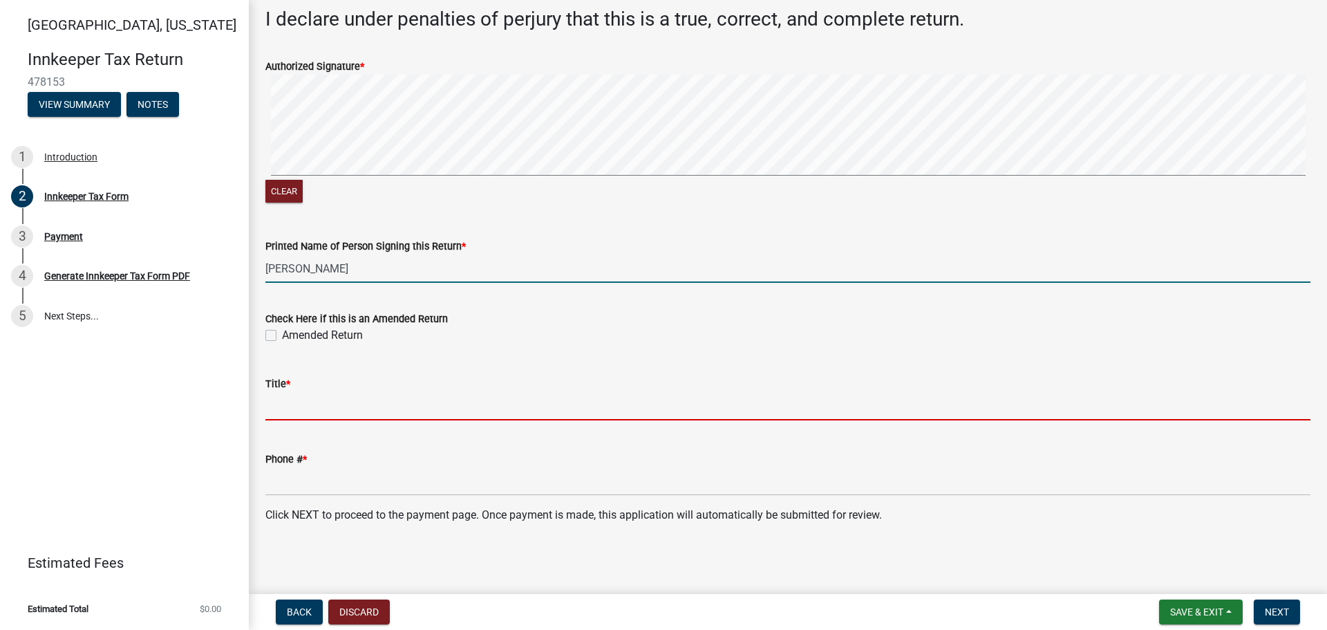
click at [300, 405] on input "Title *" at bounding box center [787, 406] width 1045 height 28
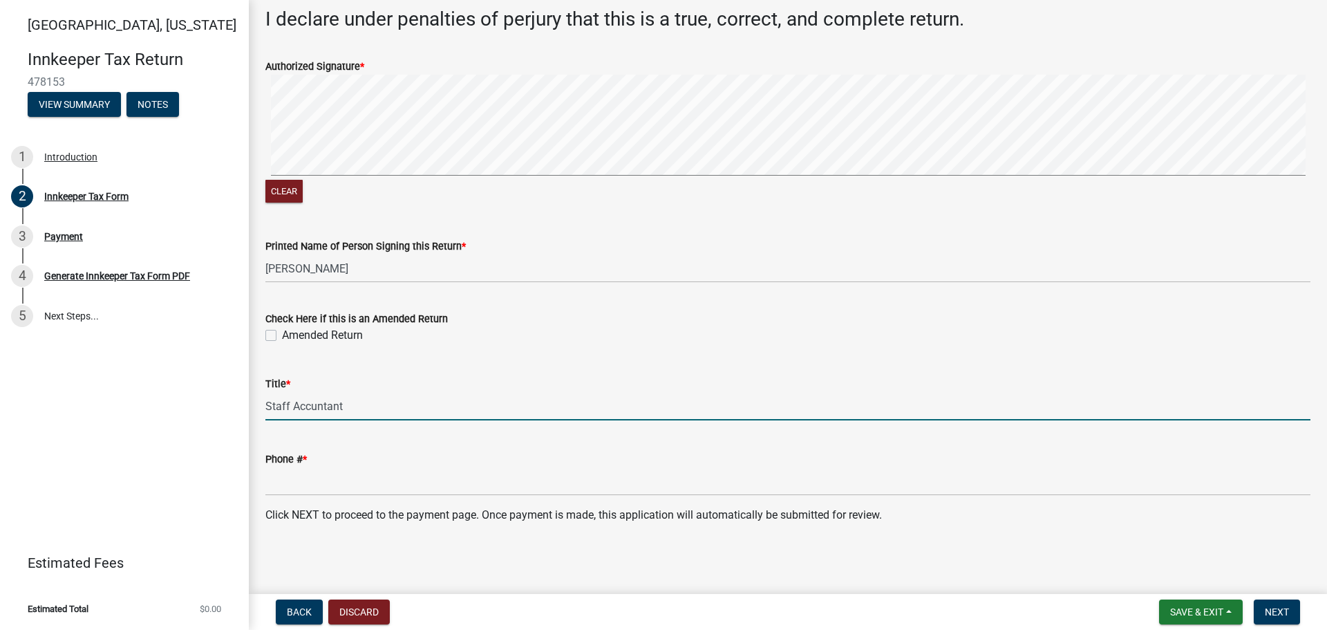
click at [310, 403] on input "Staff Accuntant" at bounding box center [787, 406] width 1045 height 28
type input "Staff Accountant"
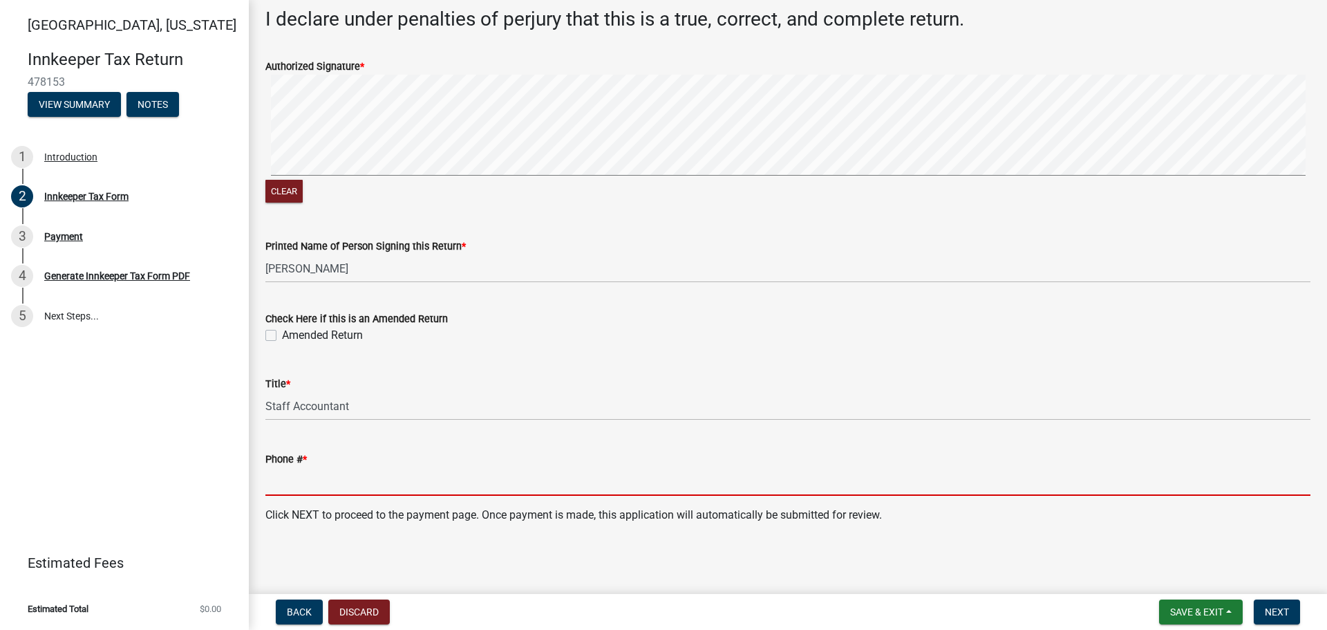
click at [290, 480] on input "Phone # *" at bounding box center [787, 481] width 1045 height 28
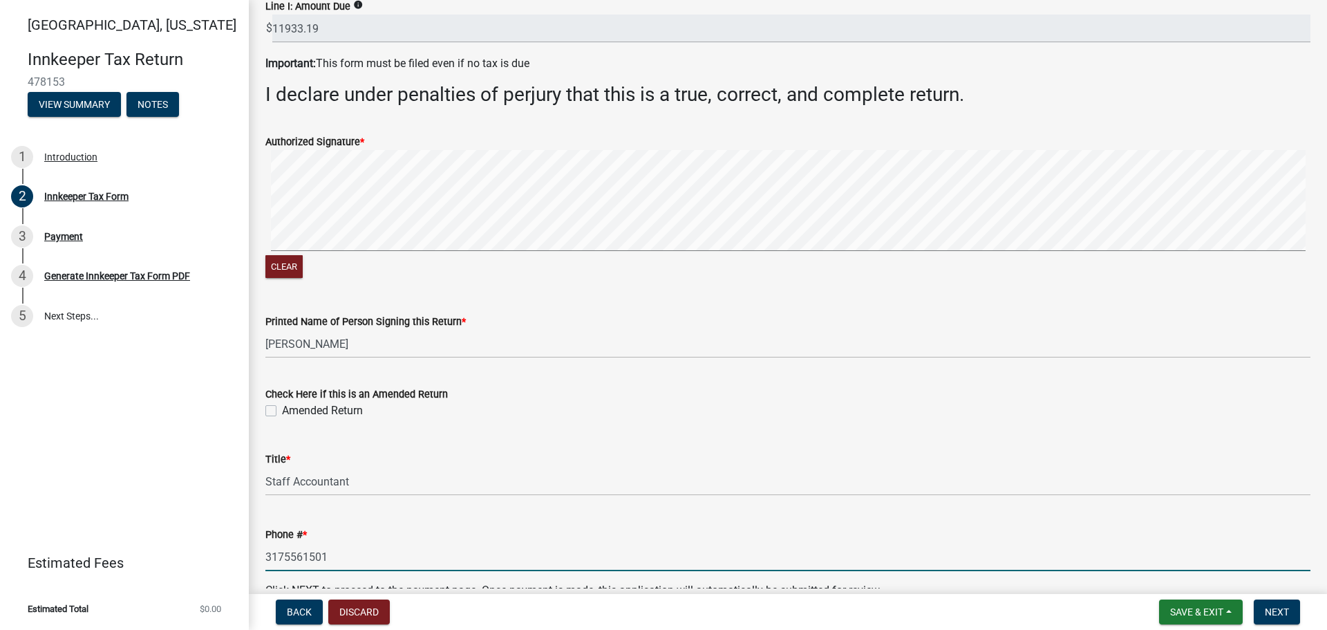
scroll to position [1989, 0]
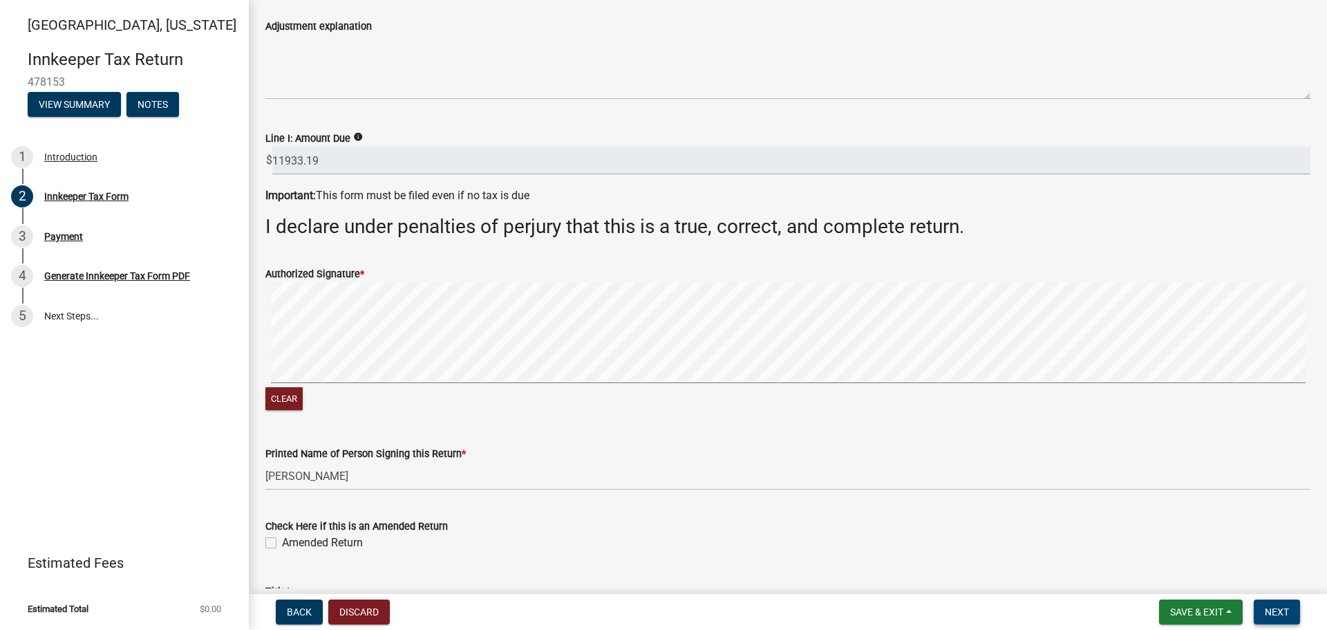
click at [1286, 610] on span "Next" at bounding box center [1277, 611] width 24 height 11
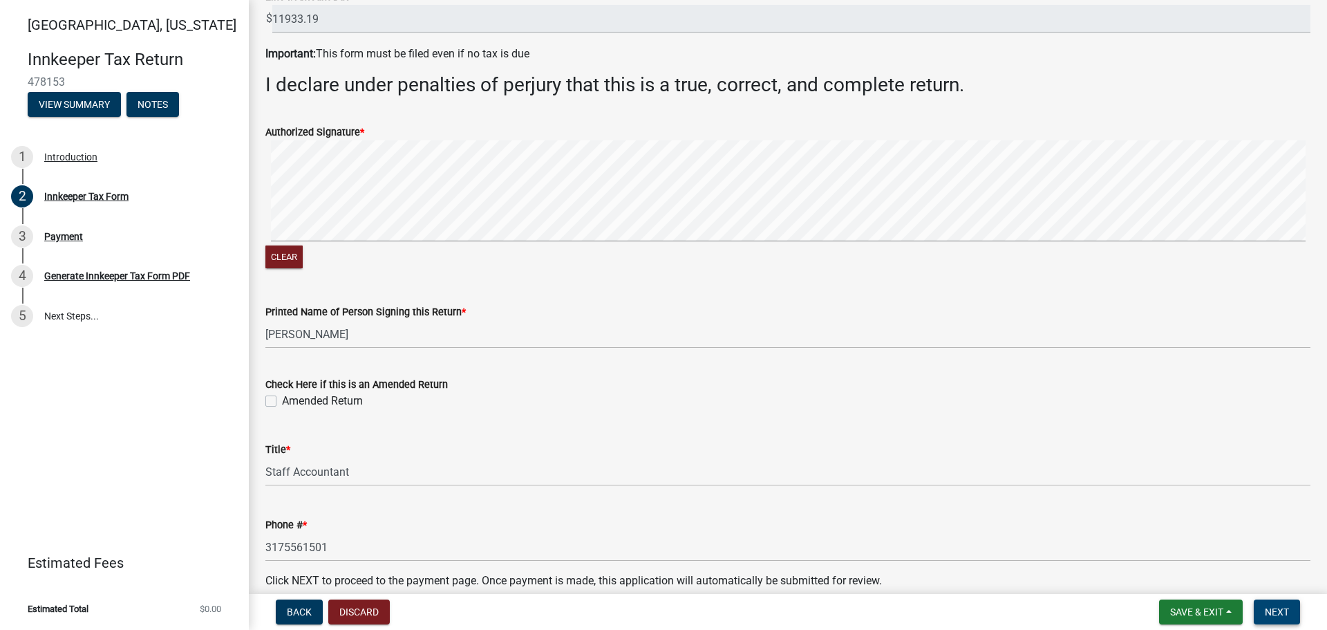
scroll to position [2224, 0]
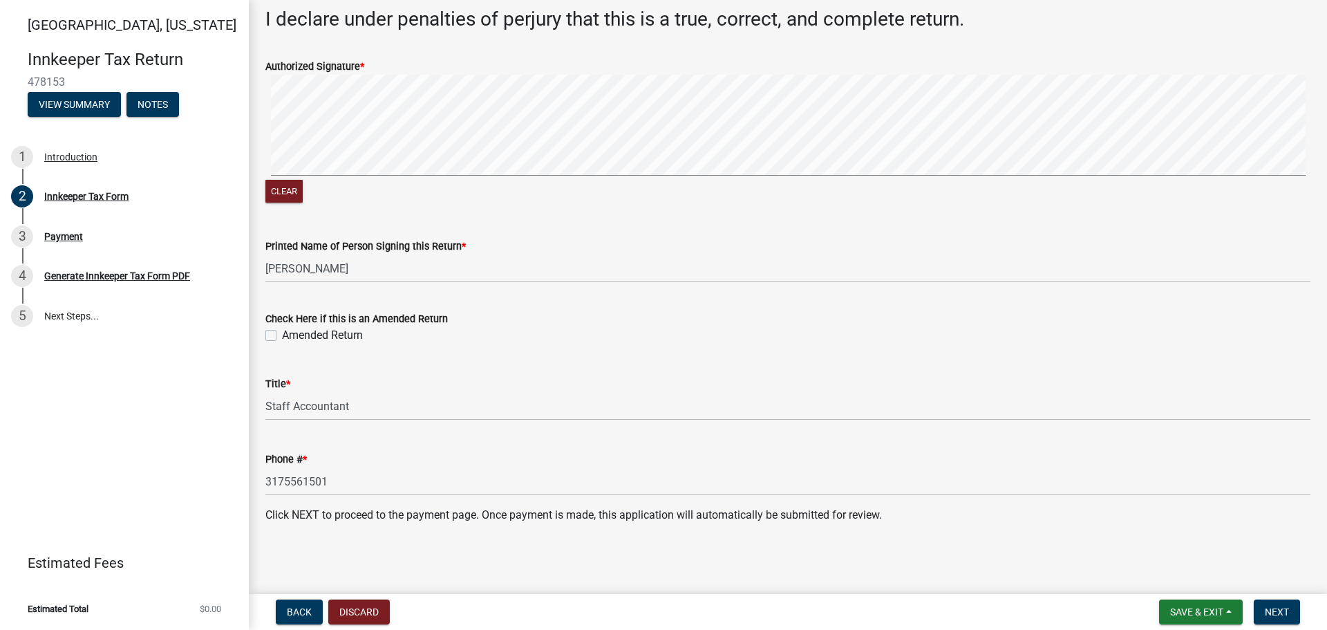
drag, startPoint x: 762, startPoint y: 533, endPoint x: 838, endPoint y: 578, distance: 88.9
click at [764, 533] on wm-data-entity-input "Click NEXT to proceed to the payment page. Once payment is made, this applicati…" at bounding box center [787, 521] width 1045 height 28
click at [1270, 614] on span "Next" at bounding box center [1277, 611] width 24 height 11
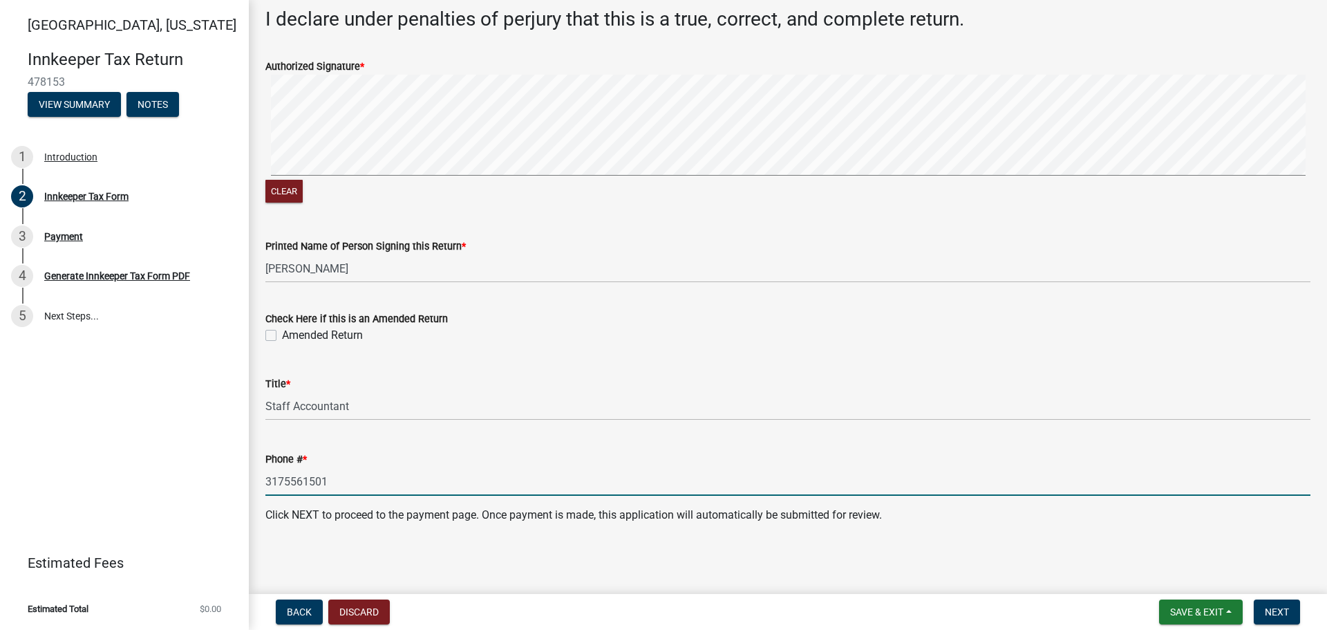
click at [337, 480] on input "3175561501" at bounding box center [787, 481] width 1045 height 28
drag, startPoint x: 283, startPoint y: 475, endPoint x: 310, endPoint y: 462, distance: 29.7
click at [288, 473] on input "3175561501" at bounding box center [787, 481] width 1045 height 28
type input "[PHONE_NUMBER]"
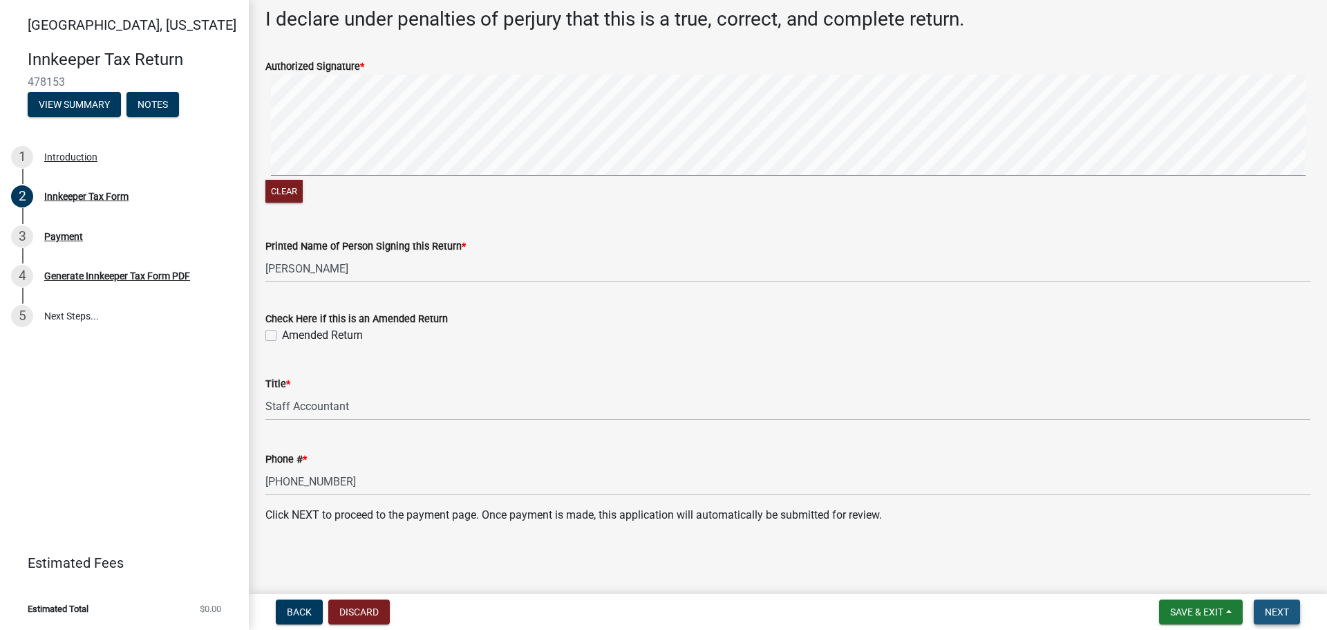
click at [1266, 607] on span "Next" at bounding box center [1277, 611] width 24 height 11
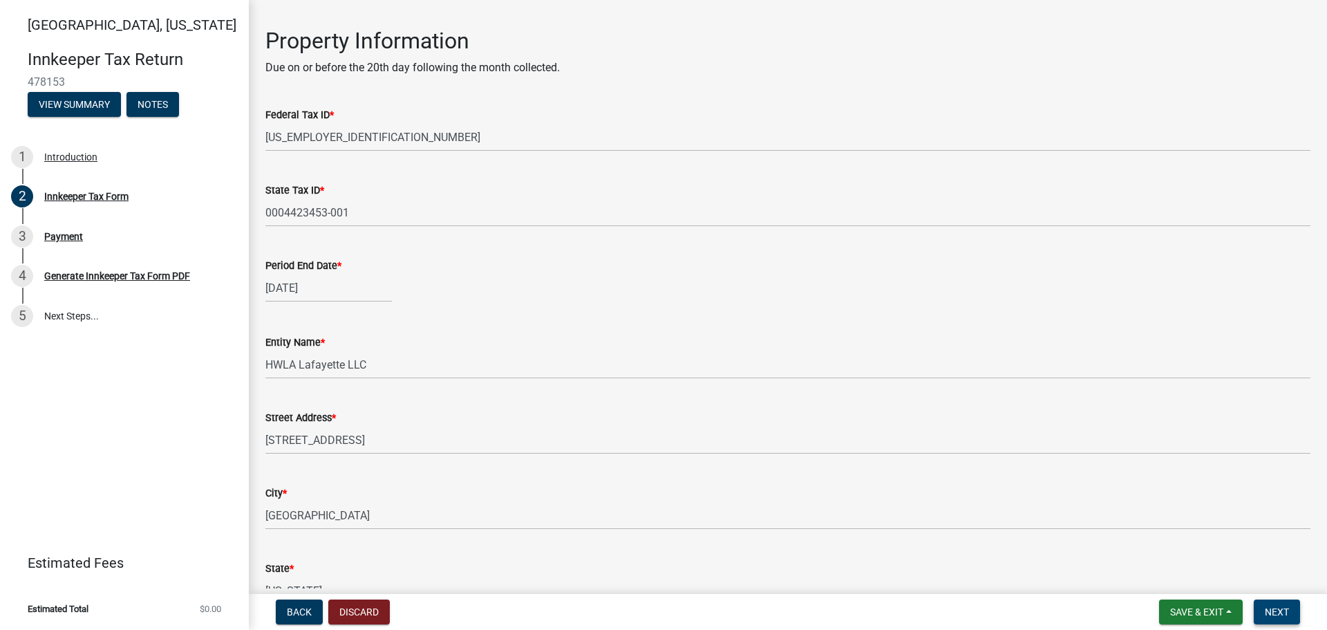
scroll to position [0, 0]
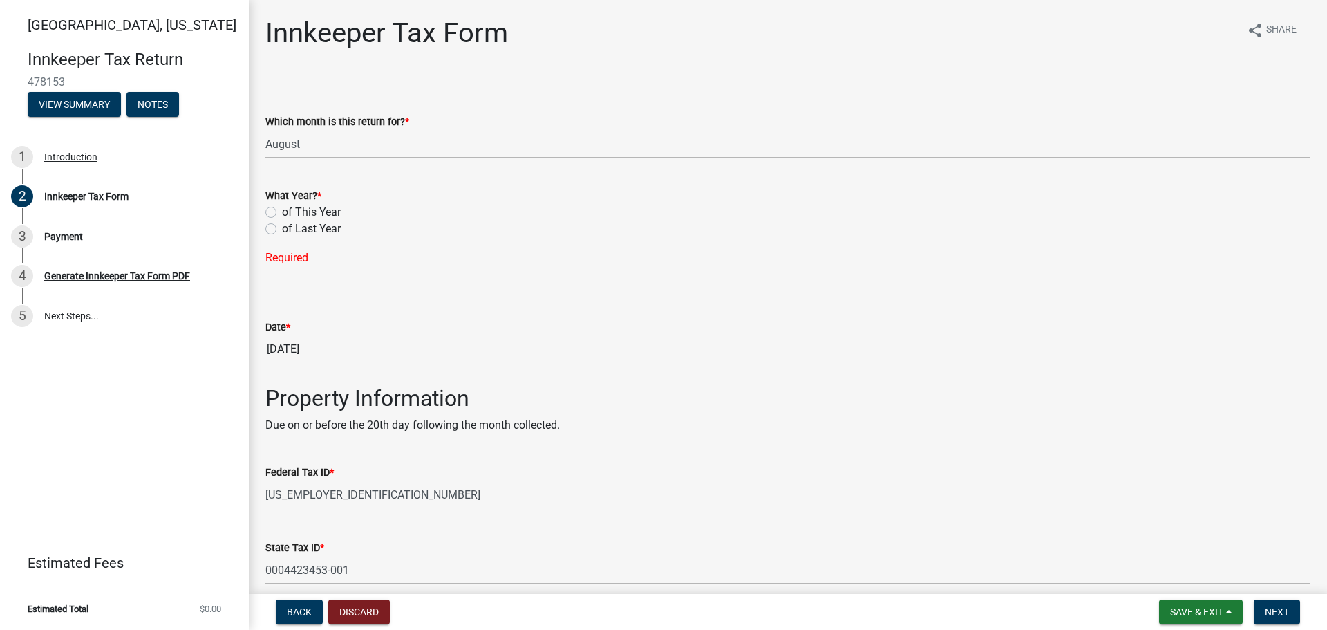
click at [941, 553] on div "State Tax ID *" at bounding box center [787, 547] width 1045 height 17
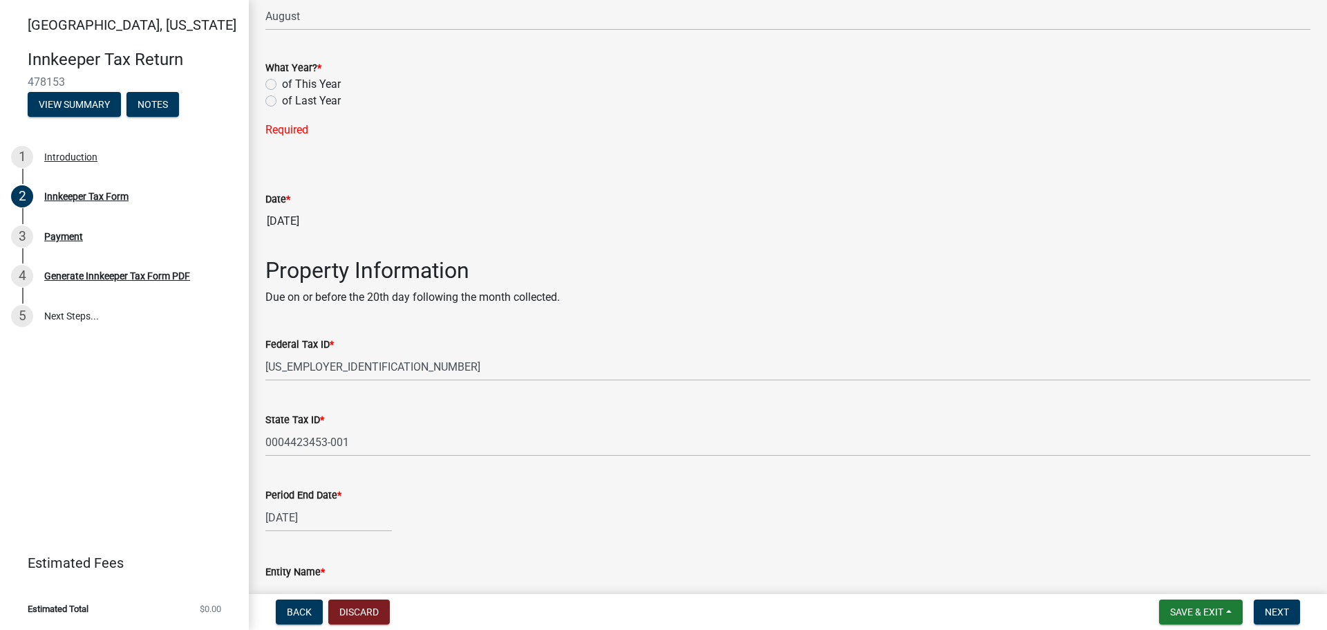
scroll to position [12, 0]
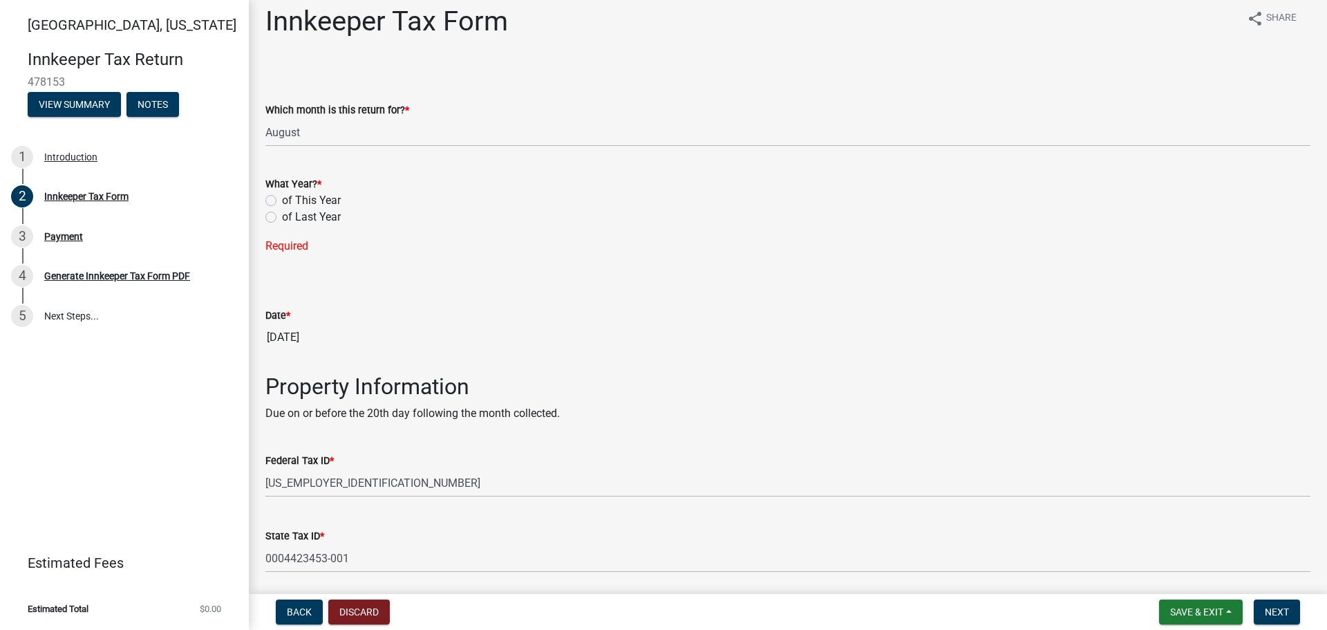
click at [282, 196] on label "of This Year" at bounding box center [311, 200] width 59 height 17
click at [282, 196] on input "of This Year" at bounding box center [286, 196] width 9 height 9
radio input "true"
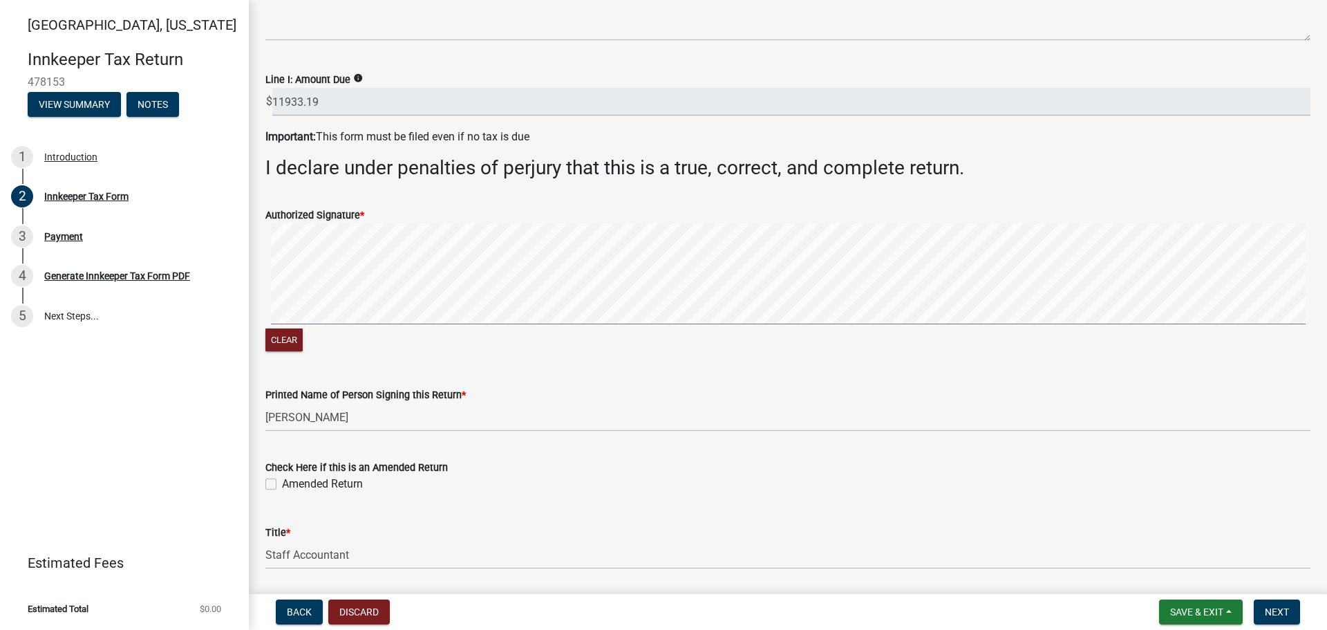
scroll to position [2196, 0]
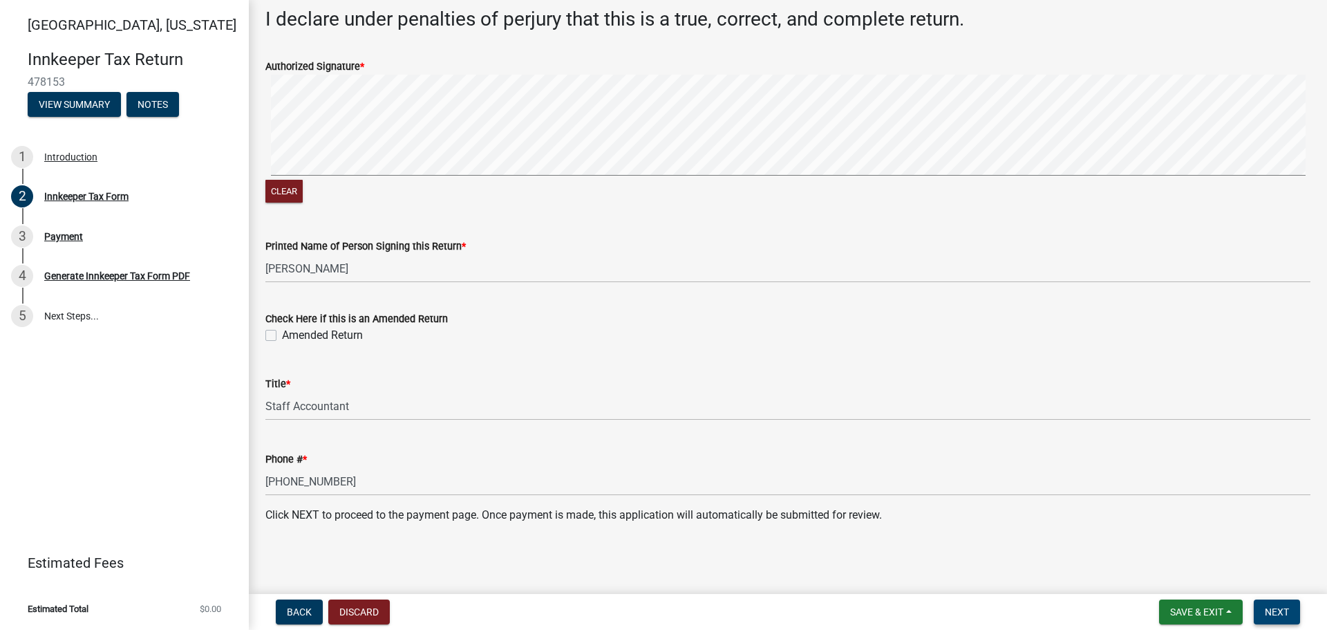
click at [1285, 615] on span "Next" at bounding box center [1277, 611] width 24 height 11
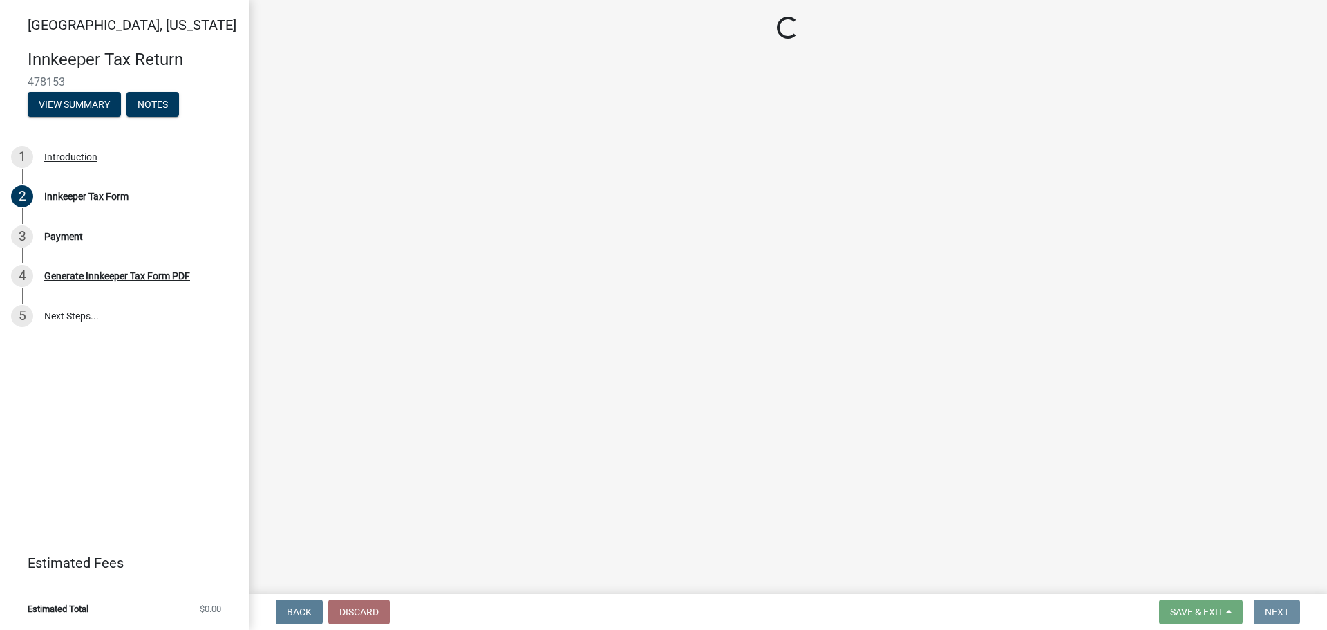
scroll to position [0, 0]
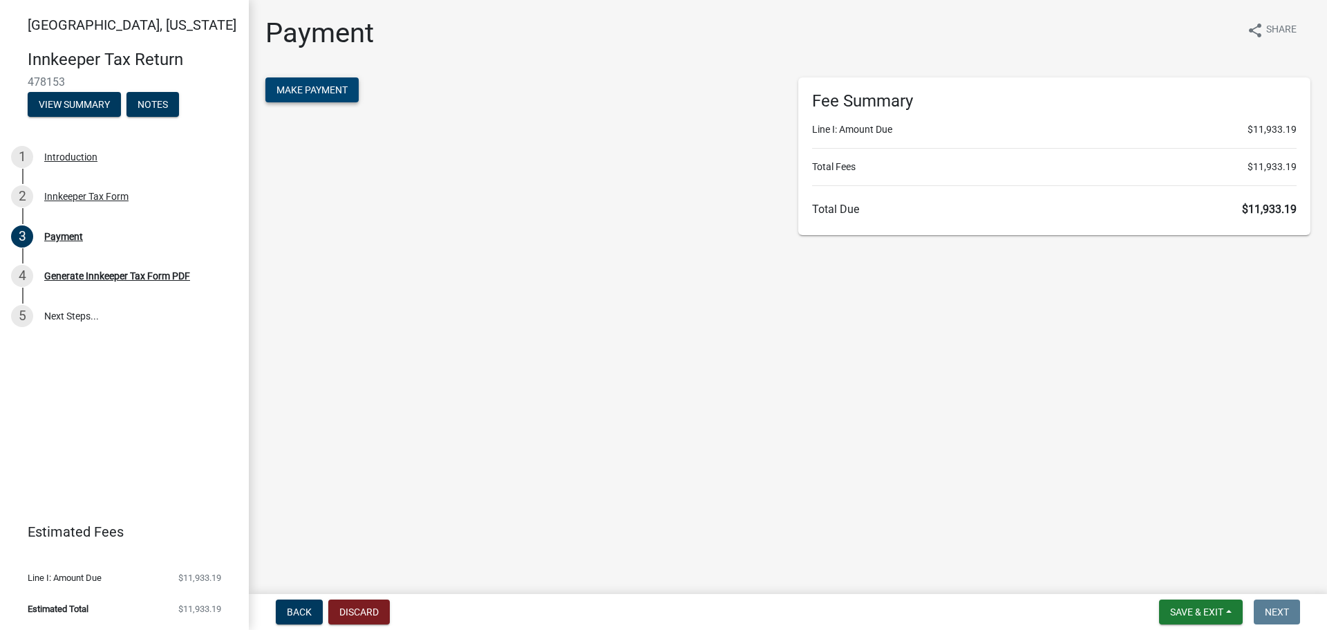
click at [302, 91] on span "Make Payment" at bounding box center [311, 89] width 71 height 11
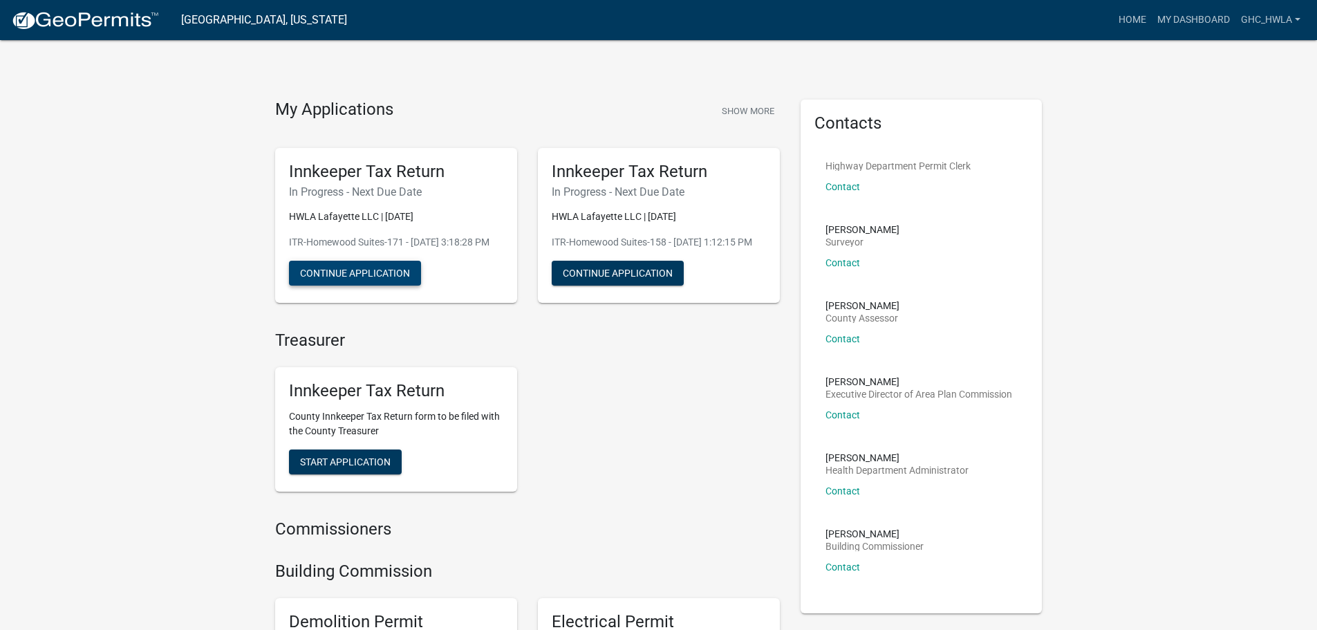
click at [317, 283] on button "Continue Application" at bounding box center [355, 273] width 132 height 25
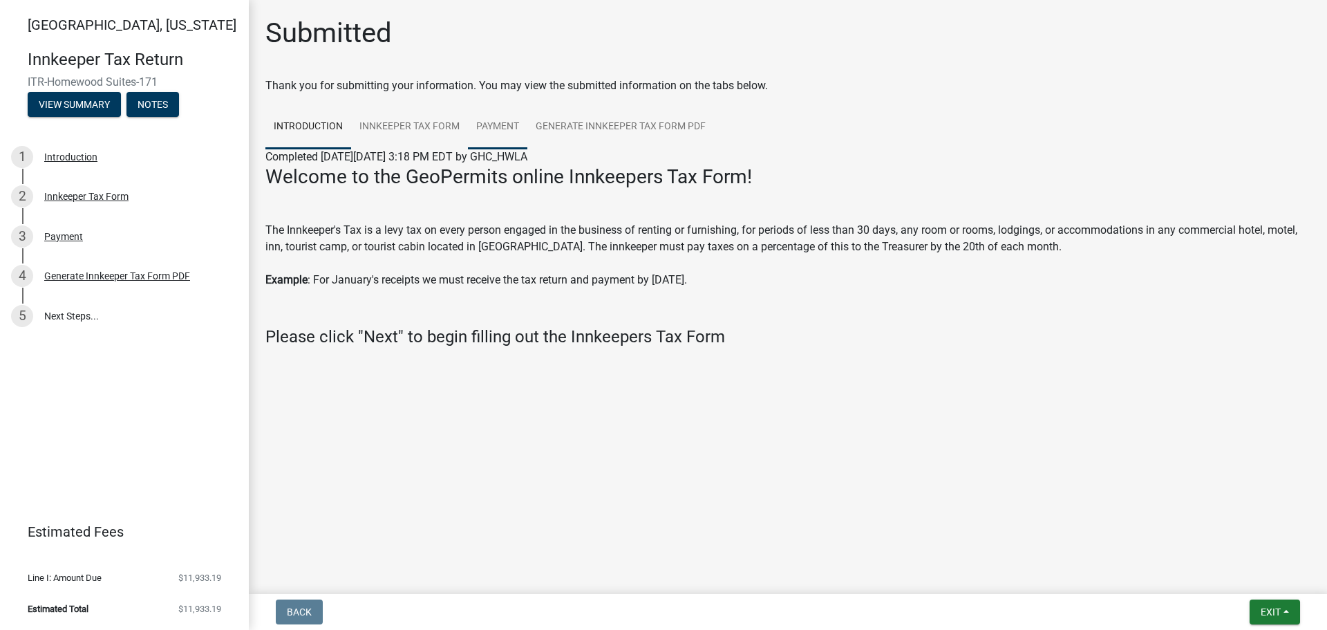
click at [492, 124] on link "Payment" at bounding box center [497, 127] width 59 height 44
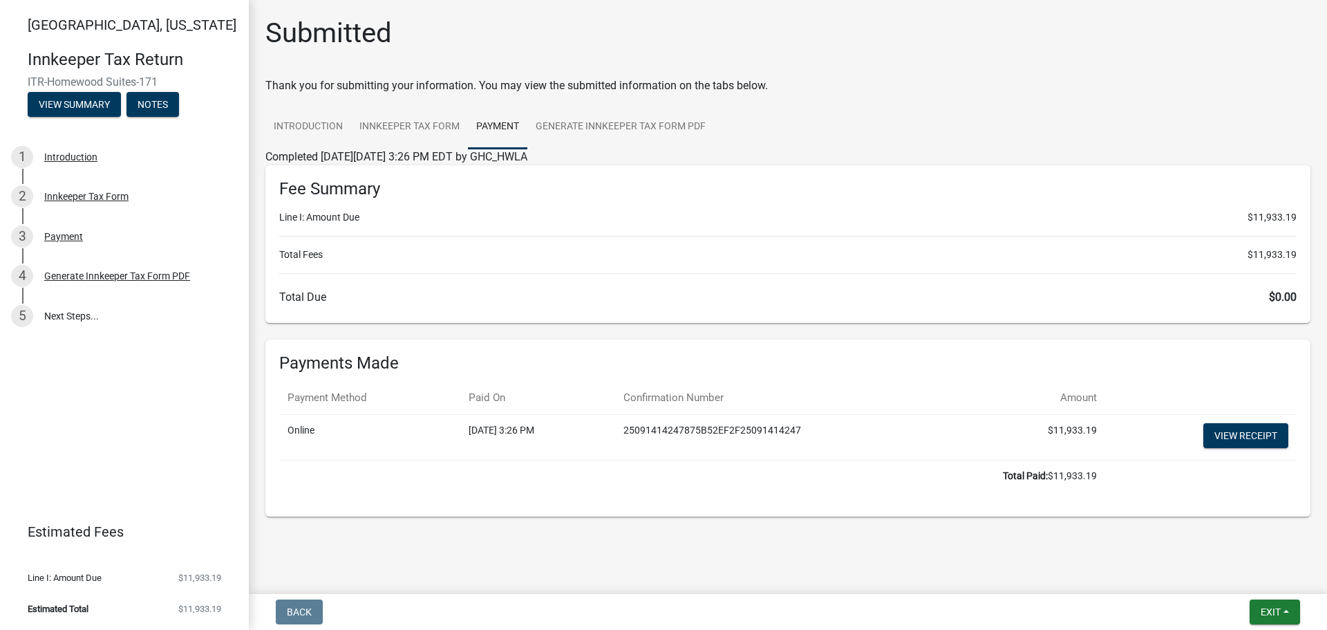
click at [964, 82] on div "Thank you for submitting your information. You may view the submitted informati…" at bounding box center [787, 85] width 1045 height 17
